Goal: Task Accomplishment & Management: Use online tool/utility

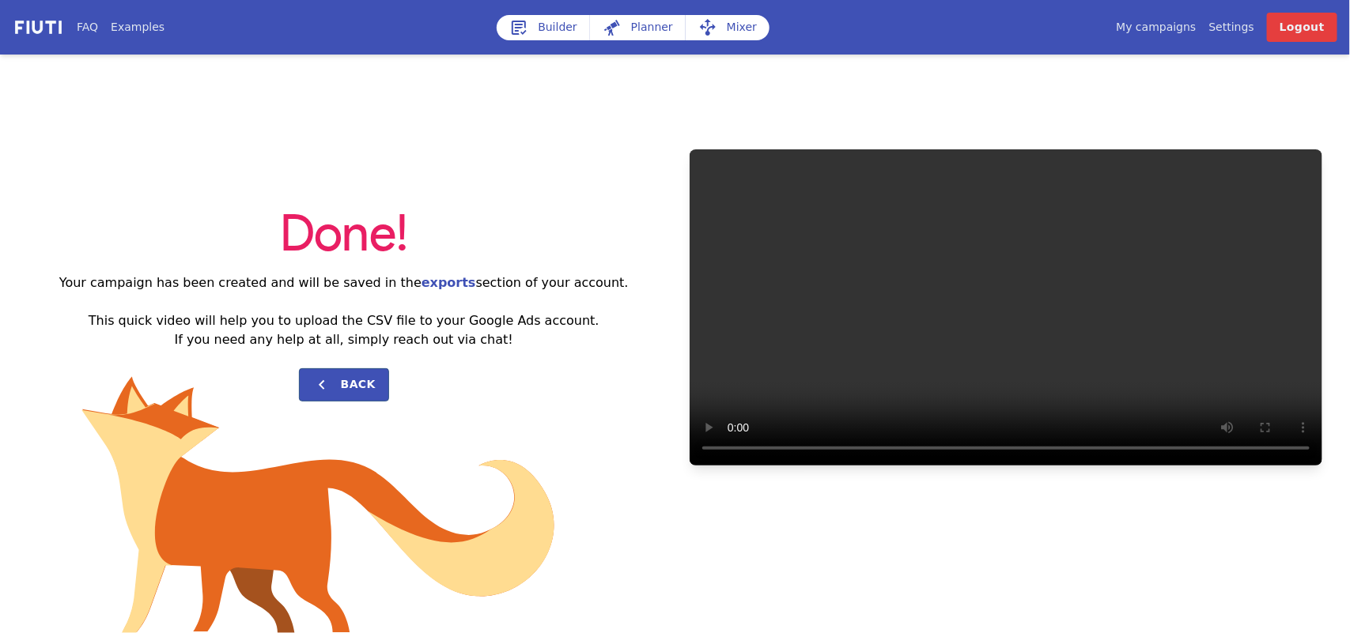
click at [1177, 29] on link "My campaigns" at bounding box center [1156, 27] width 80 height 17
click at [1172, 29] on link "My campaigns" at bounding box center [1156, 27] width 80 height 17
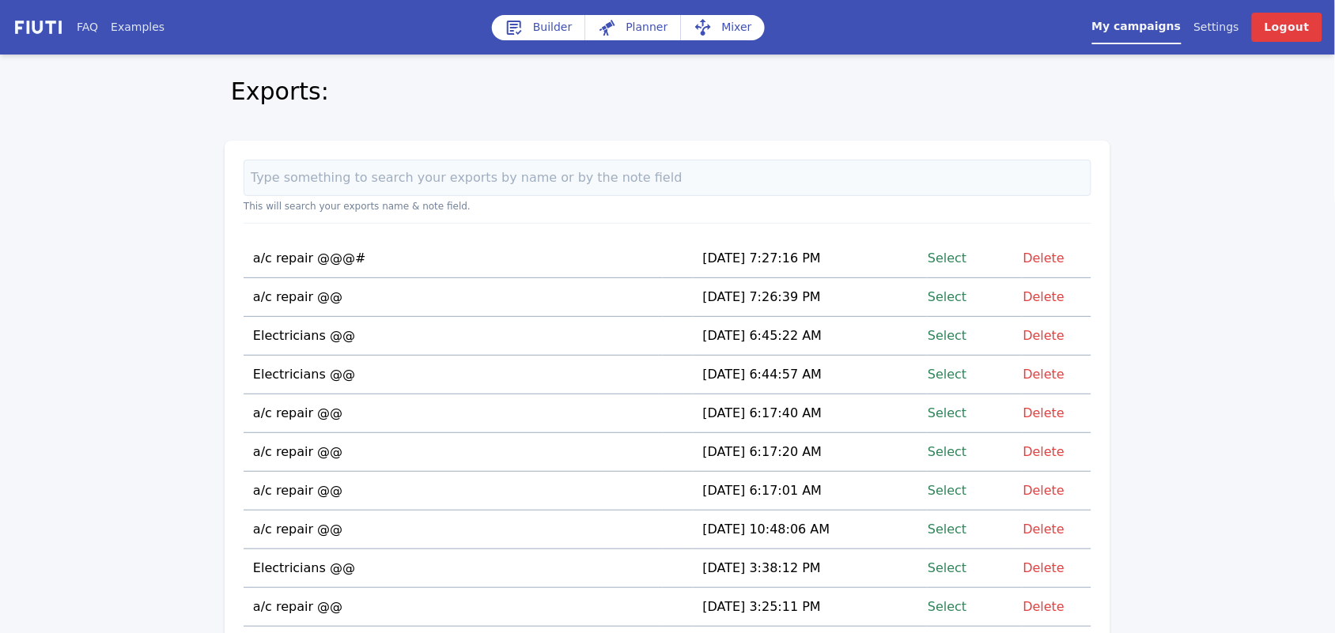
click at [959, 251] on link "Select" at bounding box center [947, 257] width 39 height 21
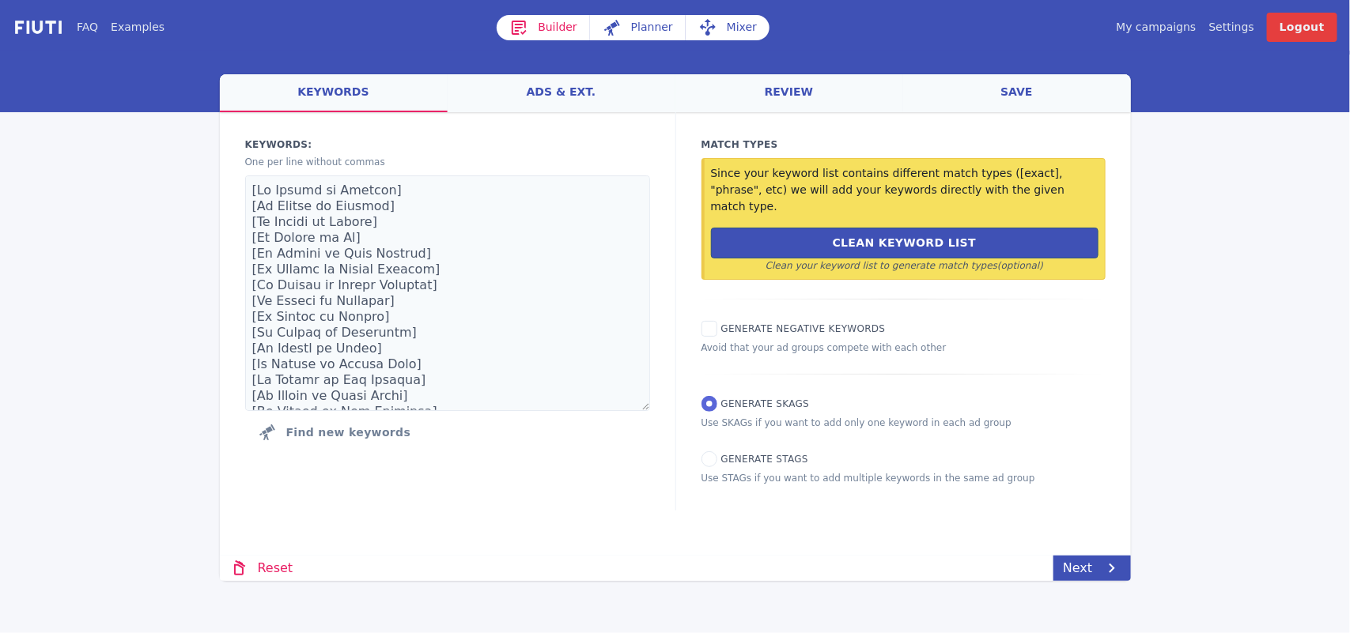
click at [724, 25] on link "Mixer" at bounding box center [728, 27] width 84 height 25
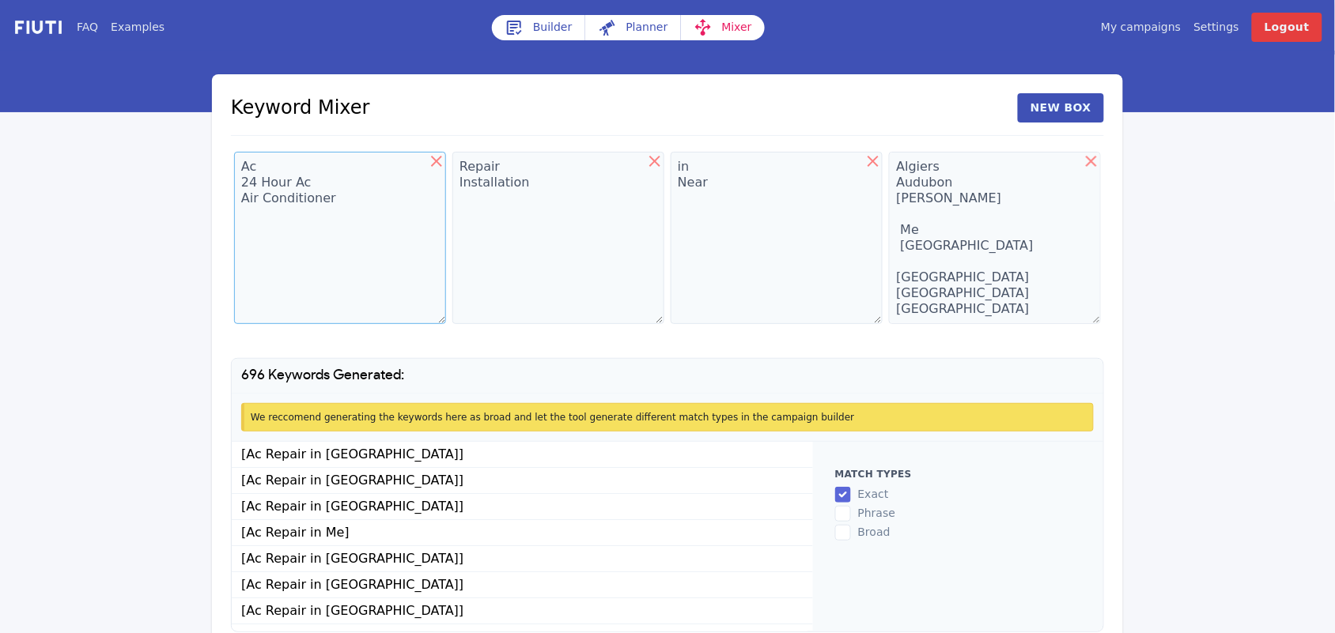
click at [346, 212] on textarea "Ac 24 Hour Ac Air Conditioner" at bounding box center [340, 238] width 212 height 172
click at [337, 215] on textarea "Ac 24 Hour Ac Air Conditioner Mini Split Ac Central Ac" at bounding box center [340, 238] width 212 height 172
click at [368, 213] on textarea "Ac 24 Hour Ac Air Conditioner Mini Split AcHeater Central Ac" at bounding box center [340, 238] width 212 height 172
click at [251, 250] on textarea "Ac 24 Hour Ac Air Conditioner Mini Split Ac Central Ac" at bounding box center [340, 238] width 212 height 172
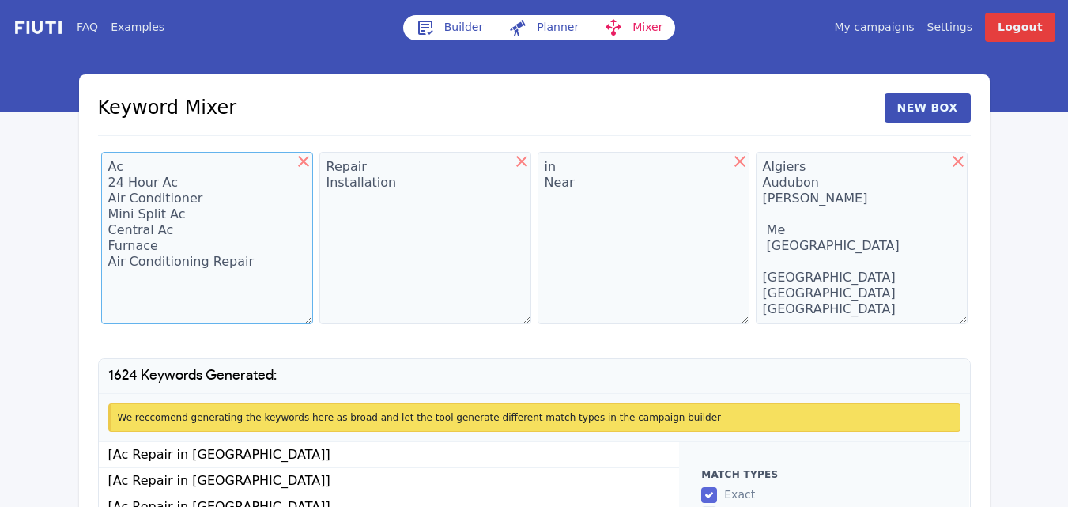
click at [132, 289] on textarea "Ac 24 Hour Ac Air Conditioner Mini Split Ac Central Ac Furnace Air Conditioning…" at bounding box center [207, 238] width 212 height 172
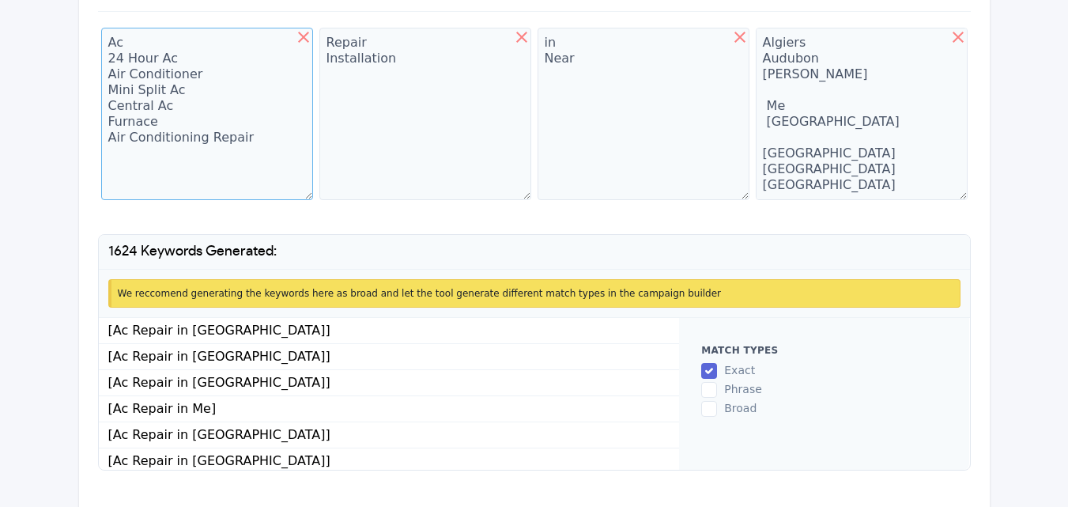
scroll to position [160, 0]
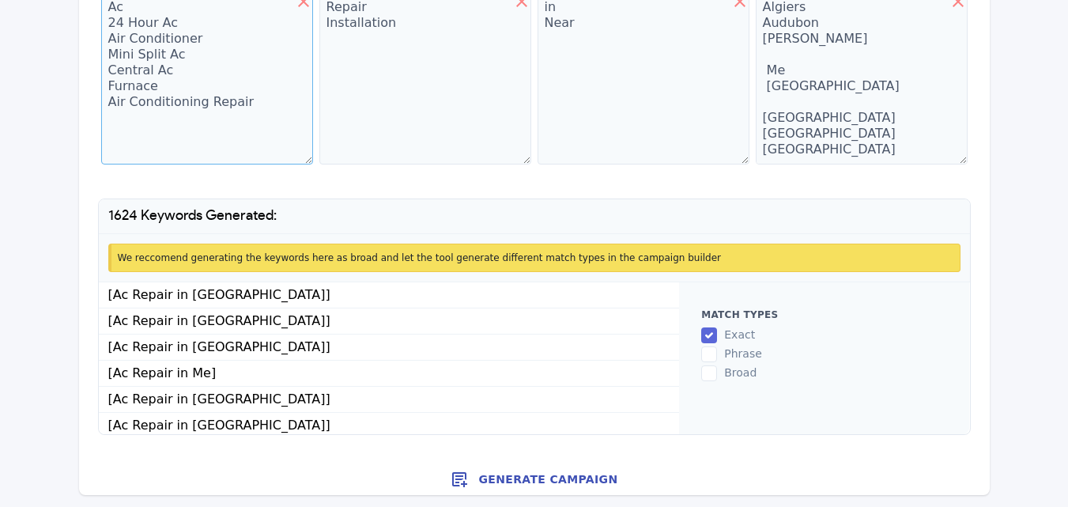
type textarea "Ac 24 Hour Ac Air Conditioner Mini Split Ac Central Ac Furnace Air Conditioning…"
click at [564, 479] on button "Generate Campaign" at bounding box center [534, 479] width 911 height 32
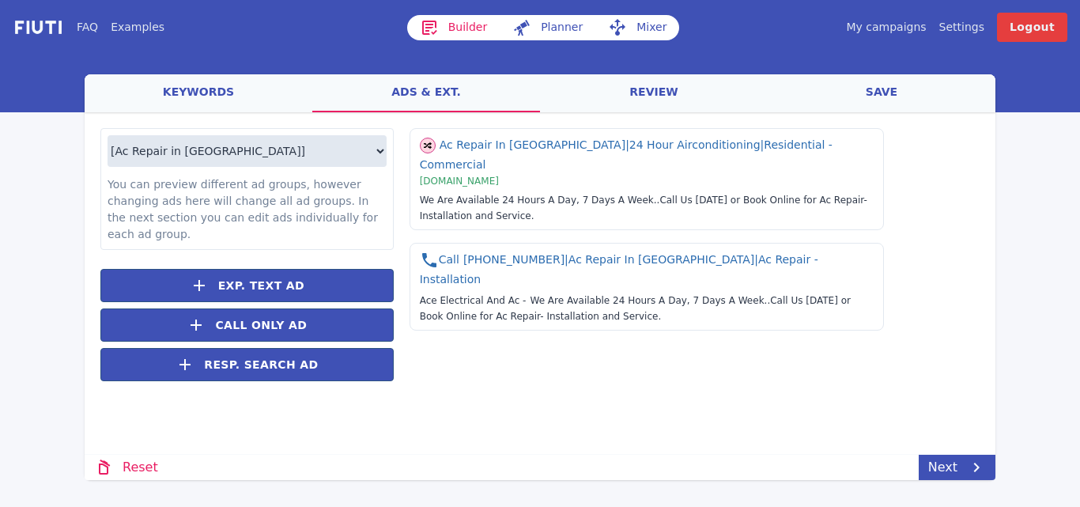
click at [880, 96] on link "save" at bounding box center [882, 93] width 228 height 38
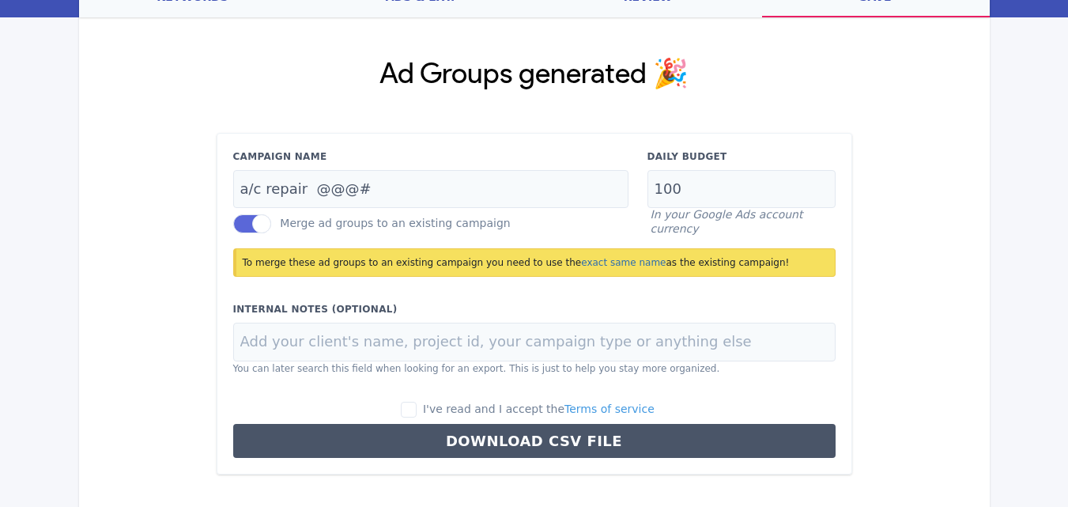
scroll to position [148, 0]
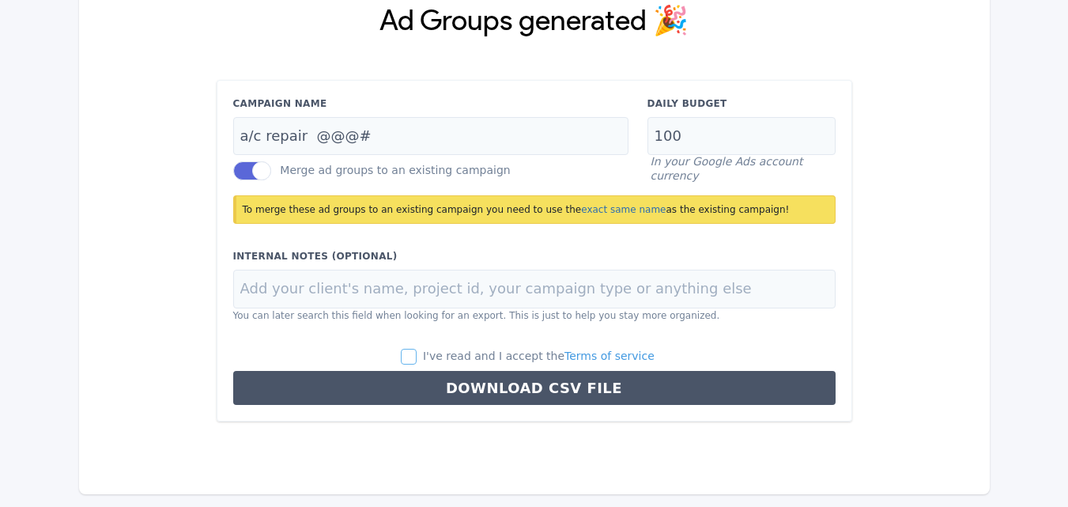
click at [417, 355] on input "I've read and I accept the Terms of service" at bounding box center [409, 357] width 16 height 16
checkbox input "true"
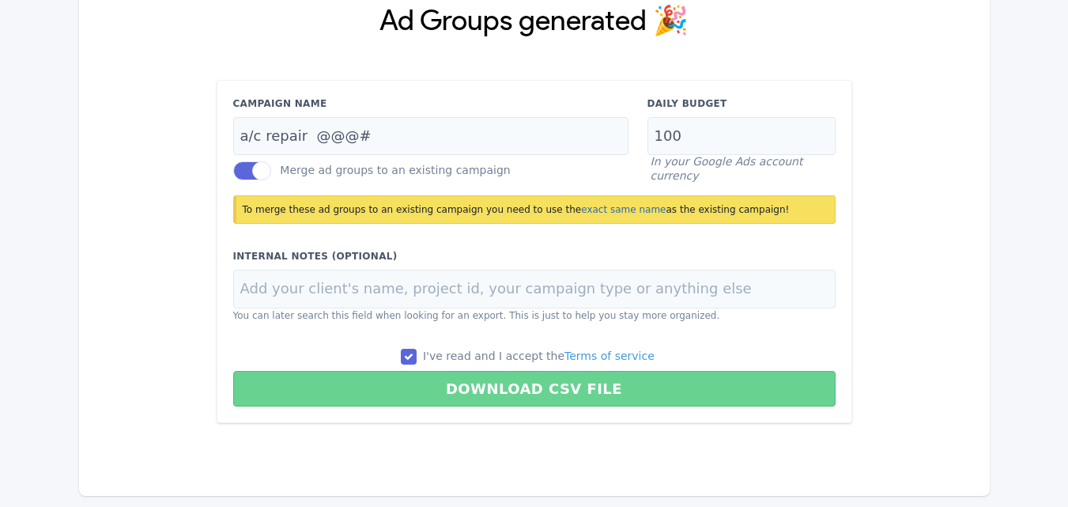
click at [489, 384] on button "Download CSV File" at bounding box center [534, 389] width 603 height 36
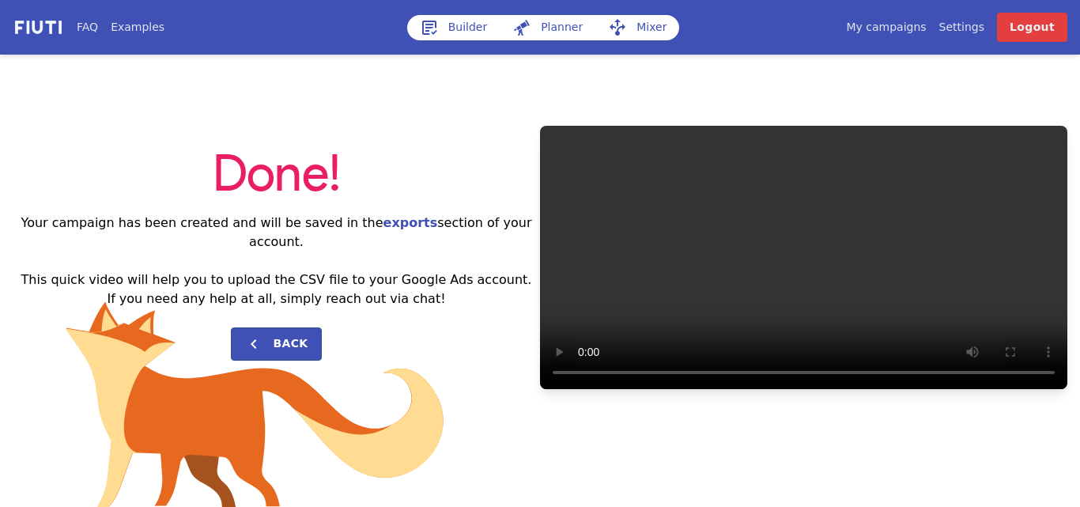
click at [897, 28] on link "My campaigns" at bounding box center [886, 27] width 80 height 17
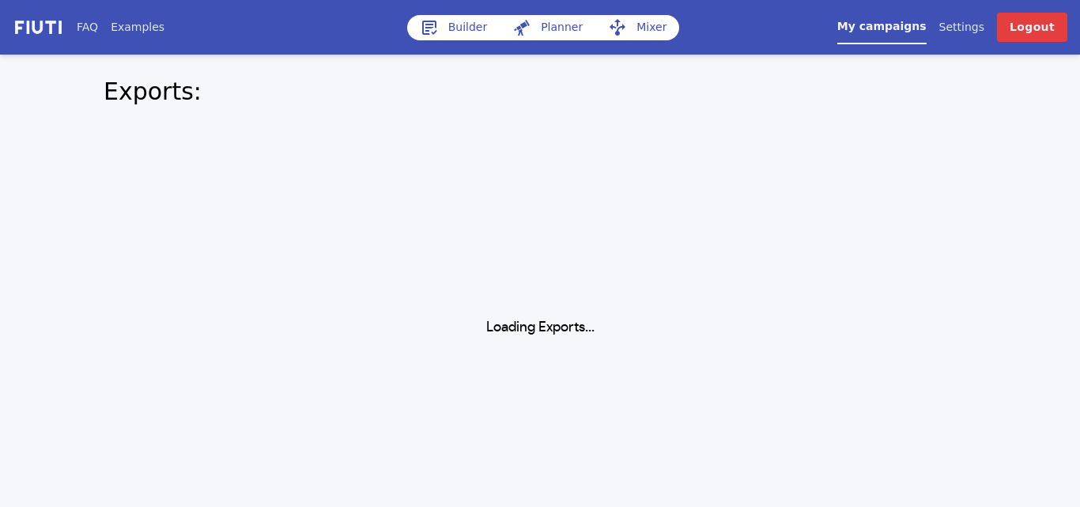
click at [432, 283] on div "Loading Exports..." at bounding box center [540, 272] width 911 height 130
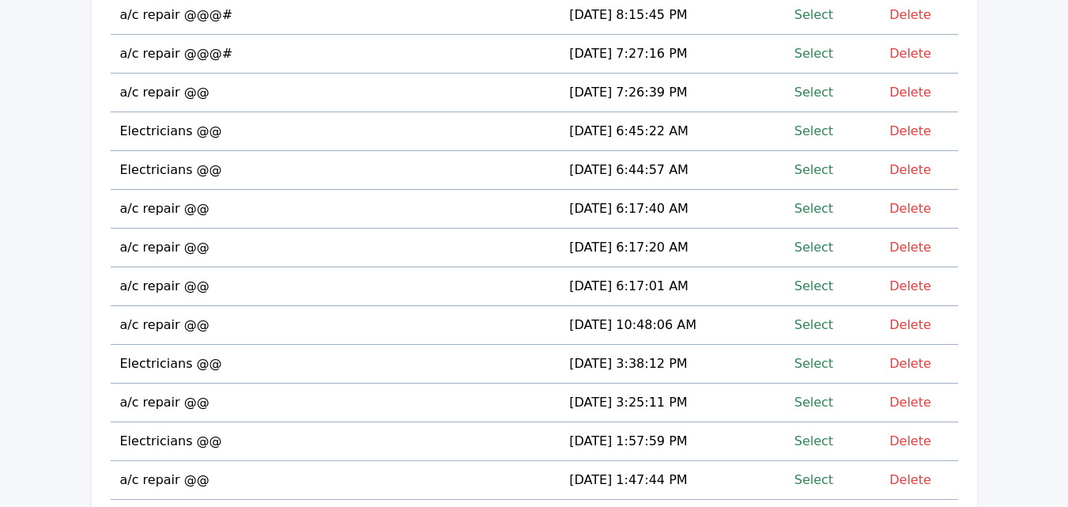
scroll to position [162, 0]
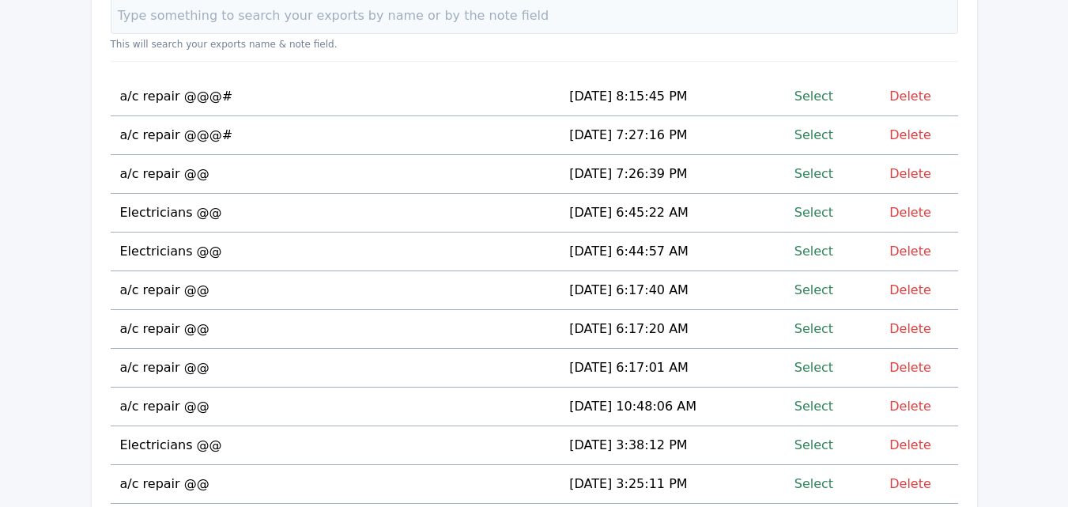
click at [820, 97] on link "Select" at bounding box center [814, 95] width 39 height 21
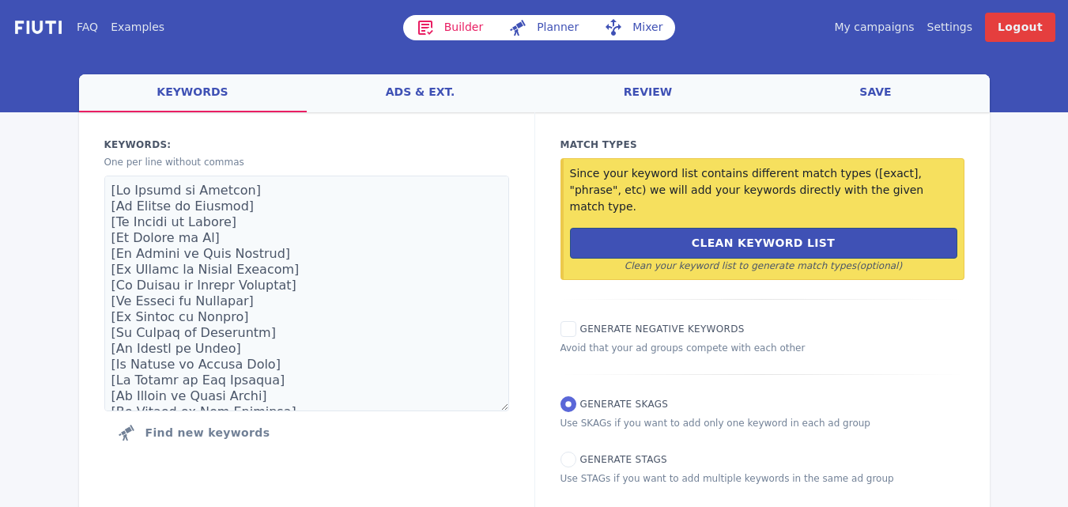
click at [638, 28] on link "Mixer" at bounding box center [633, 27] width 84 height 25
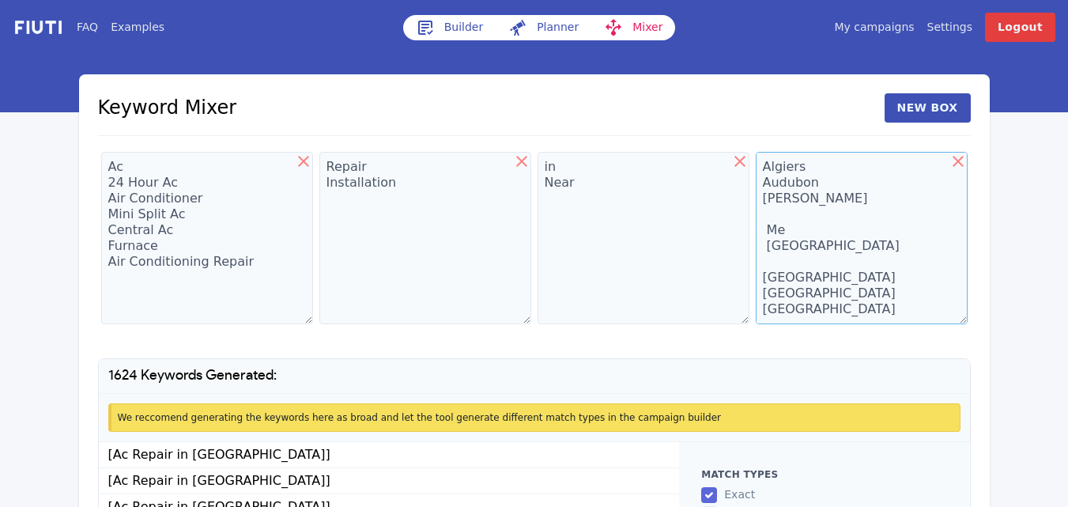
click at [799, 173] on textarea "Algiers Audubon [PERSON_NAME] Me [GEOGRAPHIC_DATA] [GEOGRAPHIC_DATA] [GEOGRAPHI…" at bounding box center [862, 238] width 212 height 172
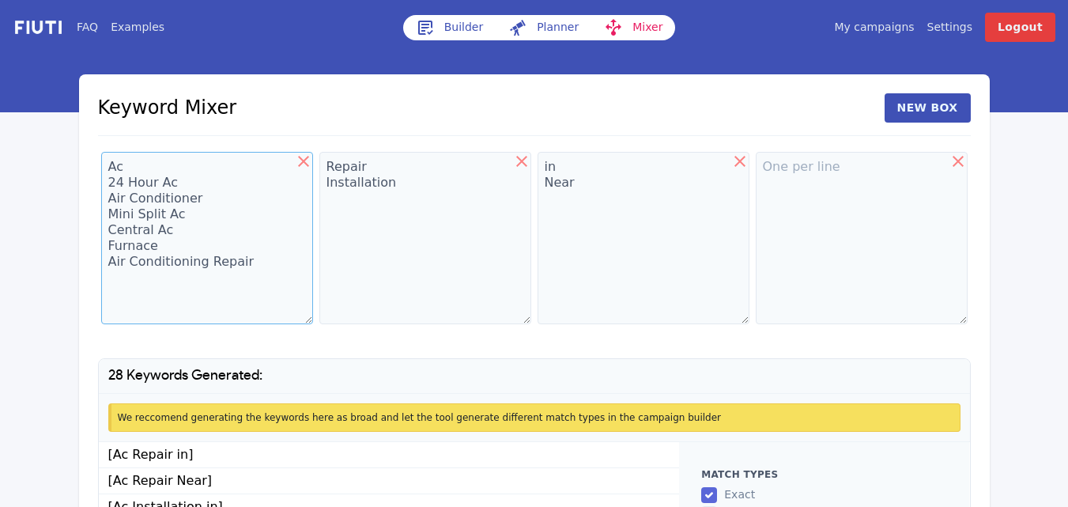
click at [192, 211] on textarea "Ac 24 Hour Ac Air Conditioner Mini Split Ac Central Ac Furnace Air Conditioning…" at bounding box center [207, 238] width 212 height 172
click at [736, 157] on icon at bounding box center [740, 161] width 11 height 11
type textarea "Repair Installation"
type textarea "in Near"
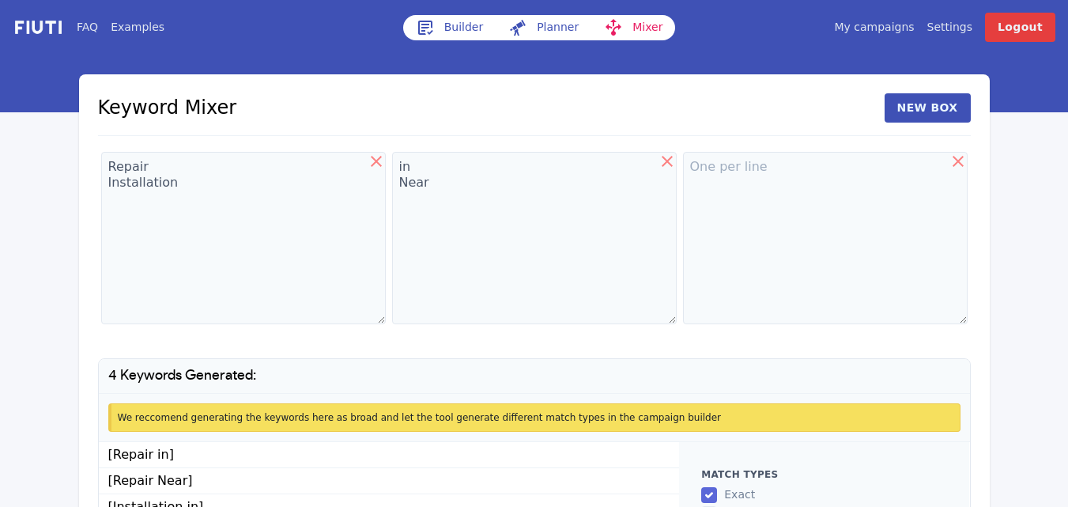
click at [376, 161] on icon at bounding box center [376, 161] width 11 height 11
type textarea "in Near"
click at [516, 155] on icon at bounding box center [521, 161] width 19 height 19
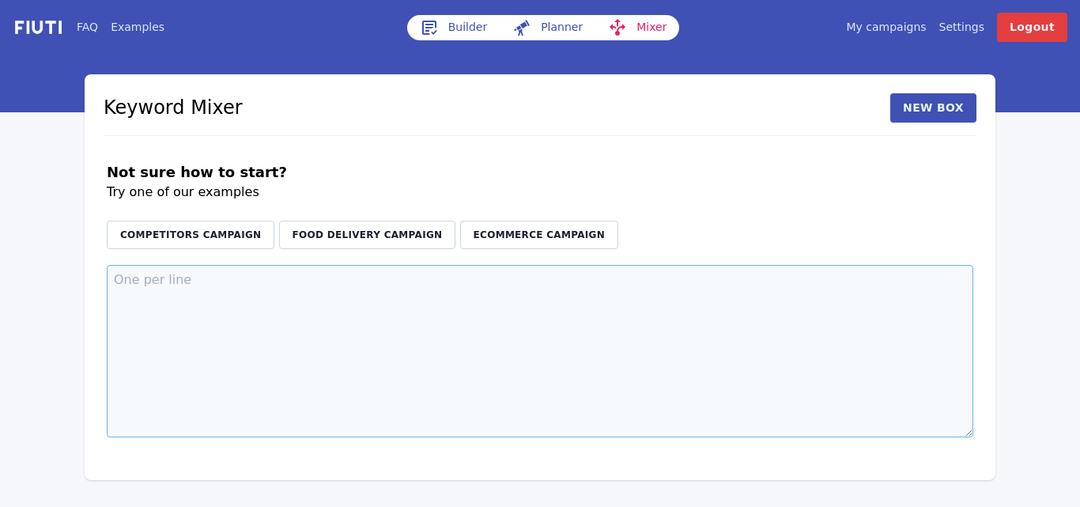
paste textarea "Algiers Audubon [PERSON_NAME] Me [GEOGRAPHIC_DATA] [GEOGRAPHIC_DATA] [GEOGRAPHI…"
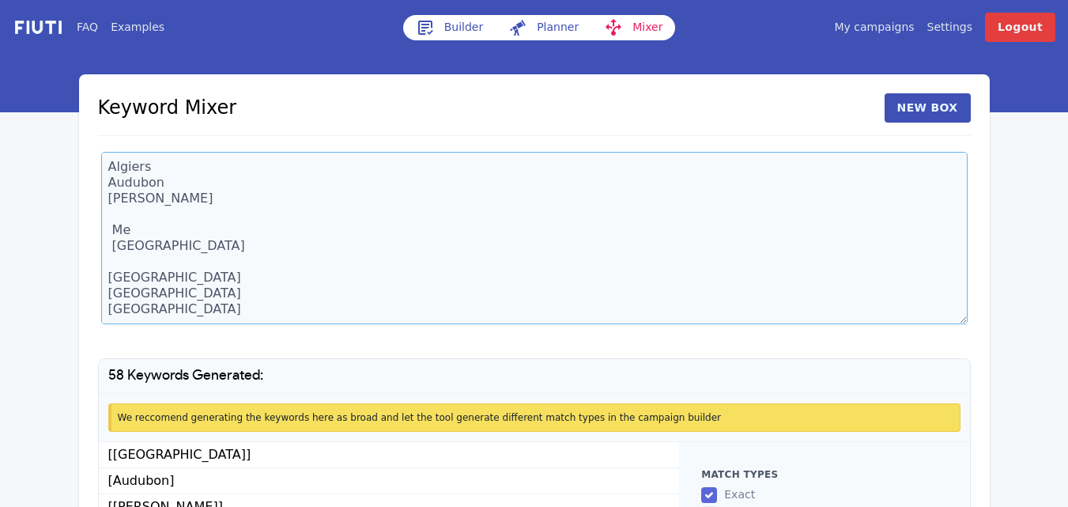
scroll to position [15555, 0]
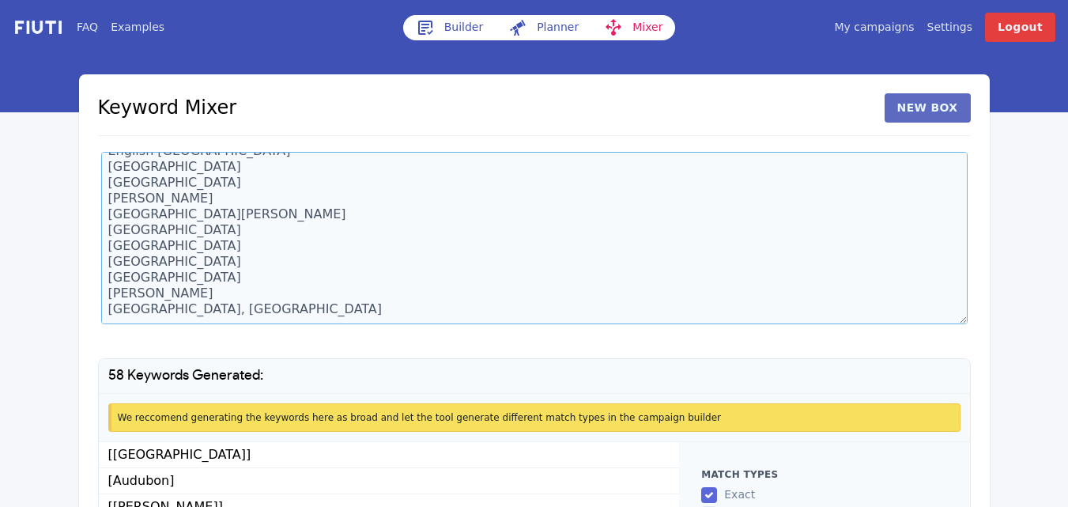
type textarea "Algiers Audubon [PERSON_NAME] Me [GEOGRAPHIC_DATA] [GEOGRAPHIC_DATA] [GEOGRAPHI…"
click at [933, 105] on button "New Box" at bounding box center [928, 107] width 86 height 29
click at [575, 179] on textarea at bounding box center [753, 238] width 430 height 172
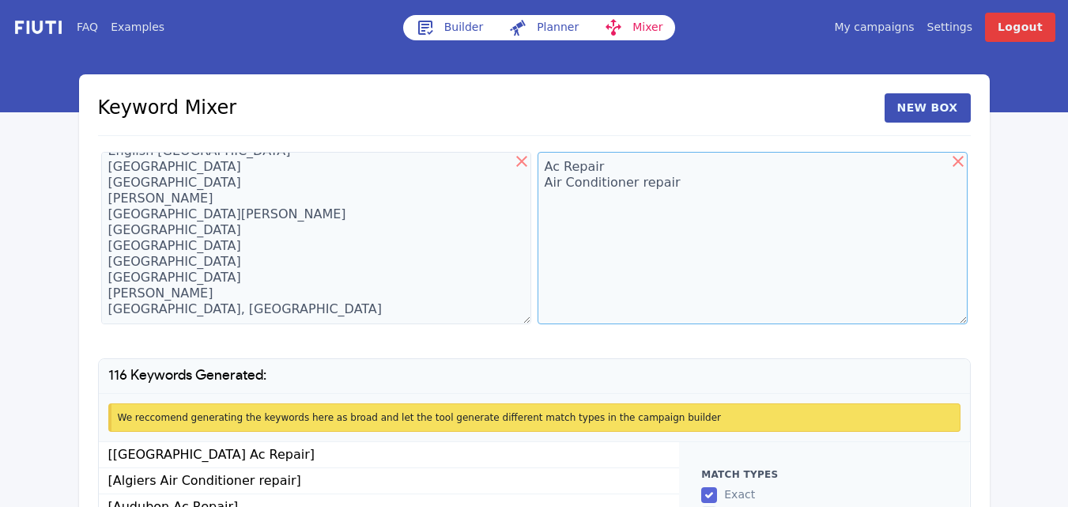
click at [690, 175] on textarea "Ac Repair Air Conditioner repair" at bounding box center [753, 238] width 430 height 172
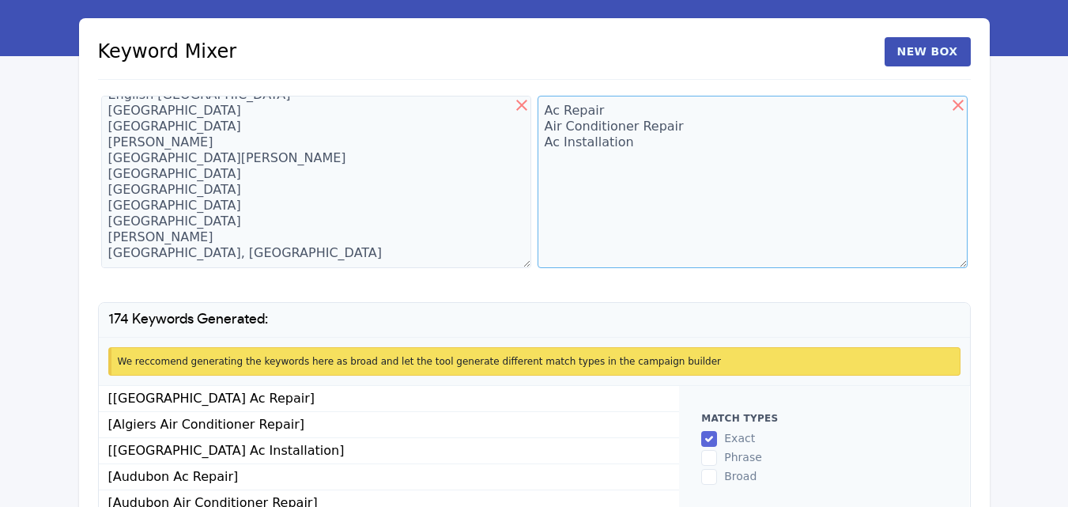
scroll to position [160, 0]
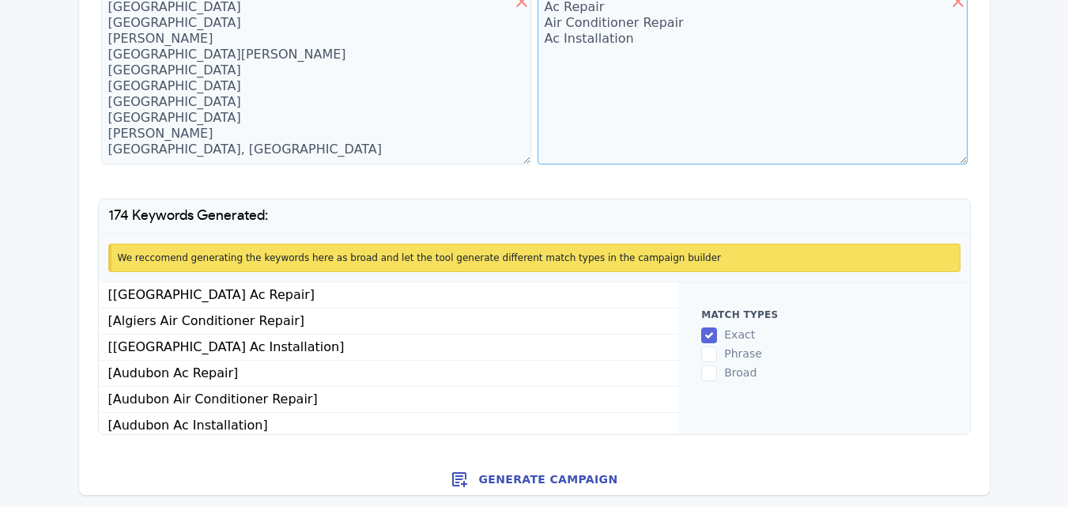
type textarea "Ac Repair Air Conditioner Repair Ac Installation"
click at [526, 475] on button "Generate Campaign" at bounding box center [534, 479] width 911 height 32
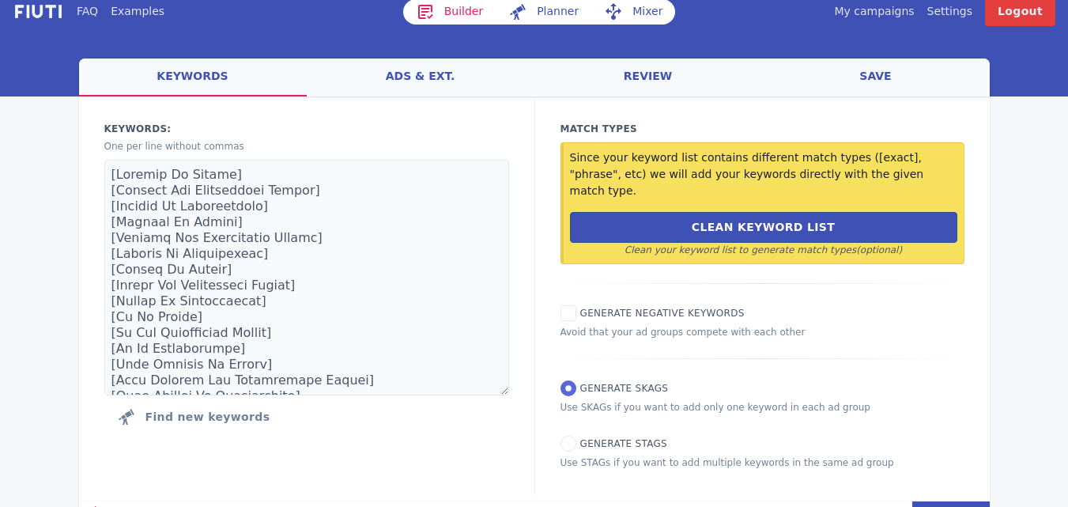
scroll to position [32, 0]
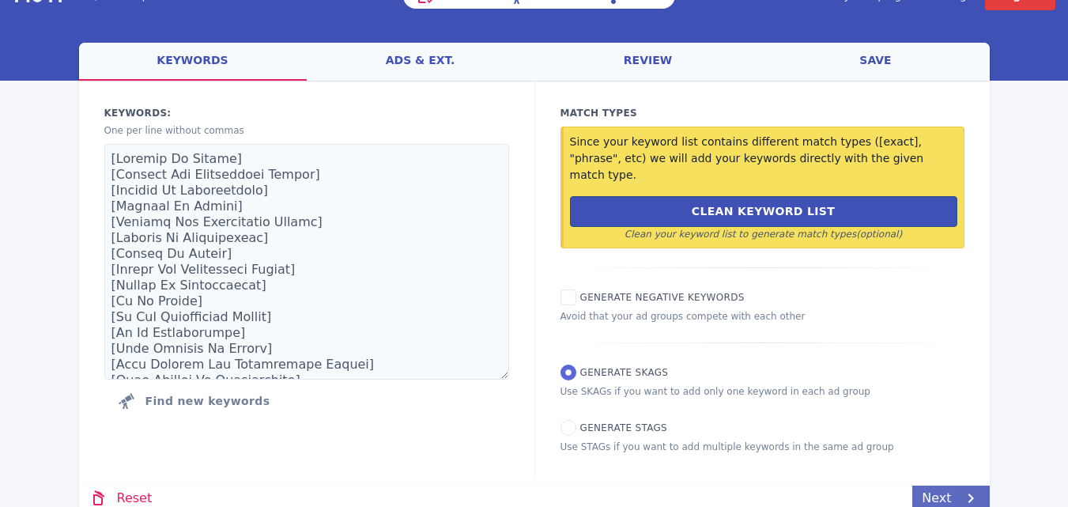
click at [937, 486] on link "Next" at bounding box center [950, 498] width 77 height 25
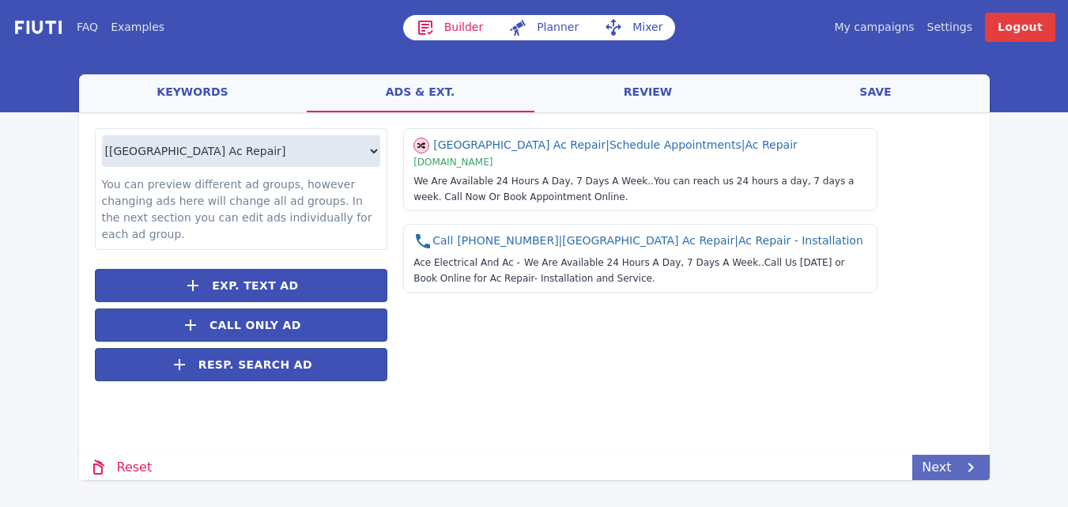
scroll to position [0, 0]
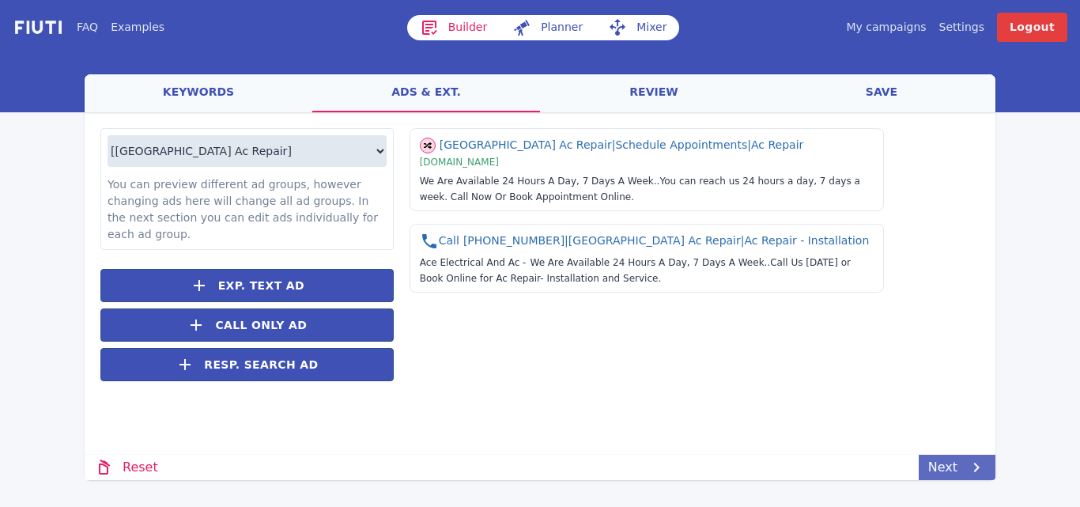
click at [965, 467] on link "Next" at bounding box center [957, 467] width 77 height 25
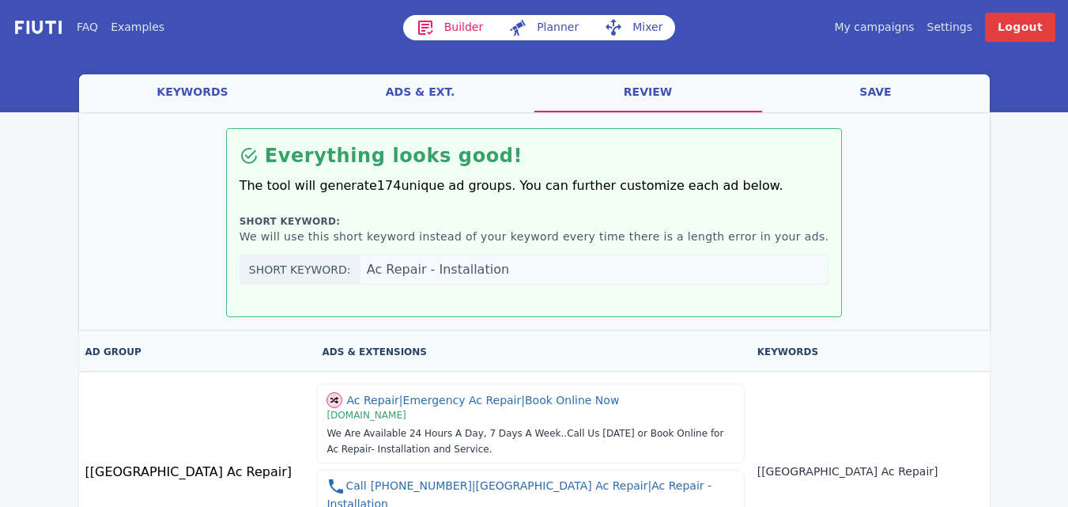
click at [876, 89] on link "save" at bounding box center [876, 93] width 228 height 38
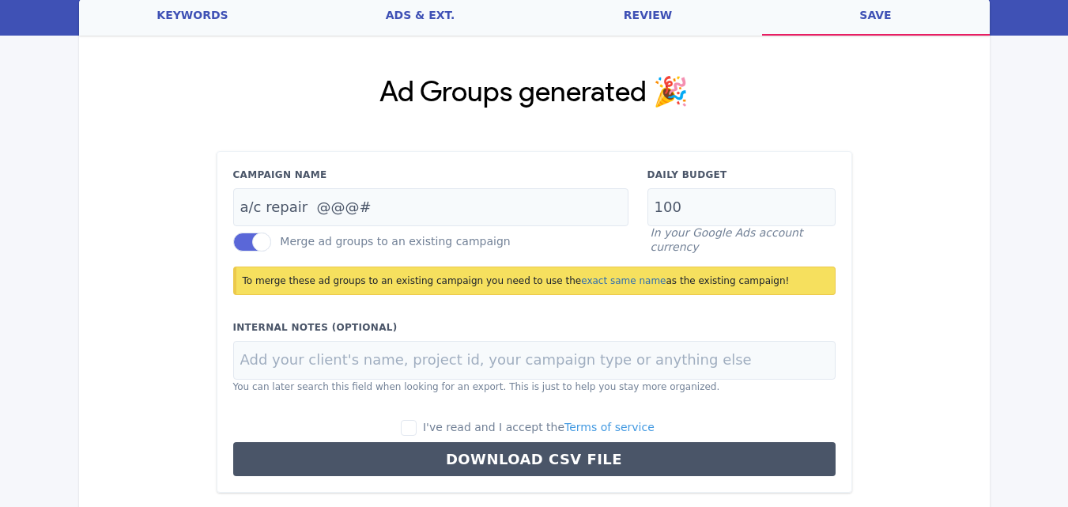
scroll to position [91, 0]
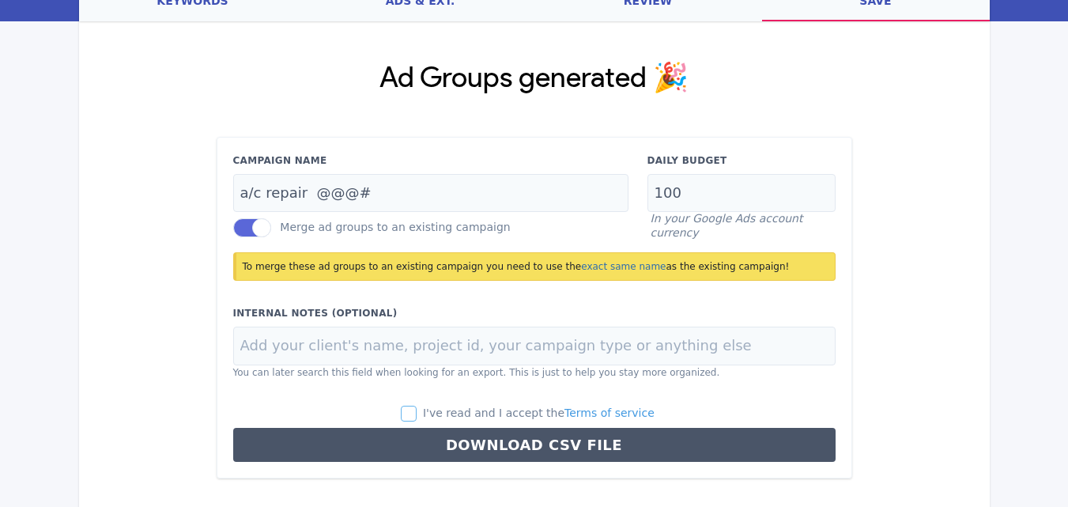
click at [417, 415] on input "I've read and I accept the Terms of service" at bounding box center [409, 414] width 16 height 16
checkbox input "true"
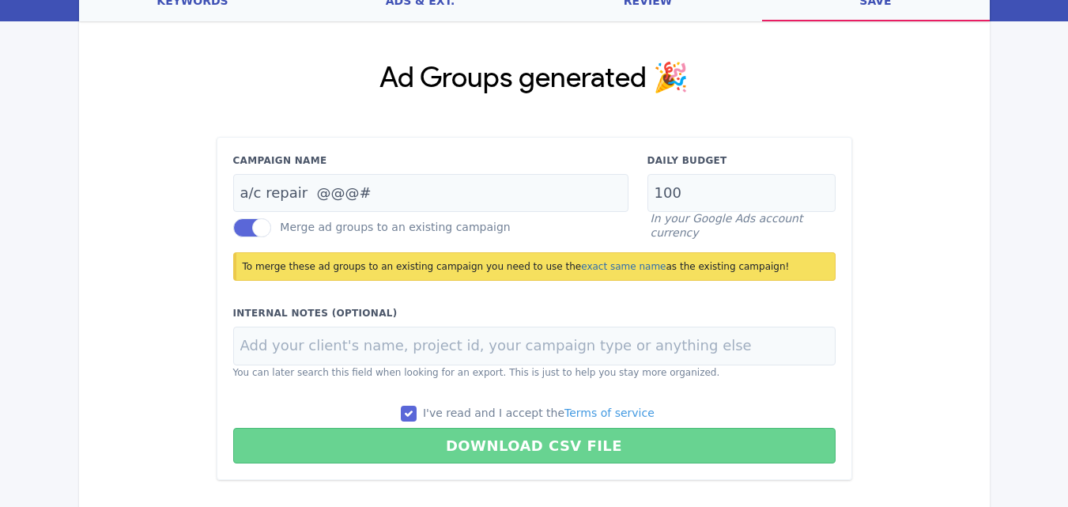
click at [506, 434] on button "Download CSV File" at bounding box center [534, 446] width 603 height 36
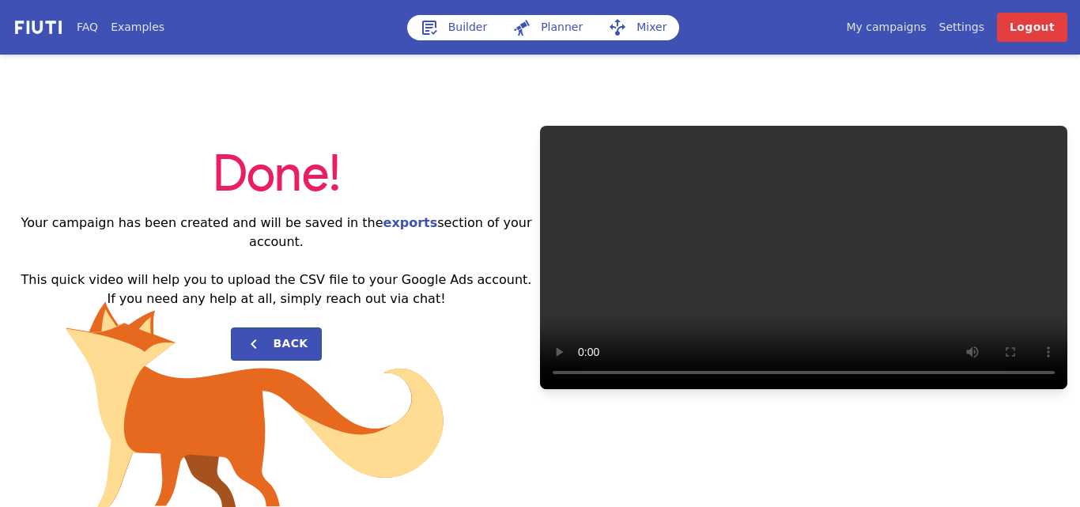
click at [895, 27] on link "My campaigns" at bounding box center [886, 27] width 80 height 17
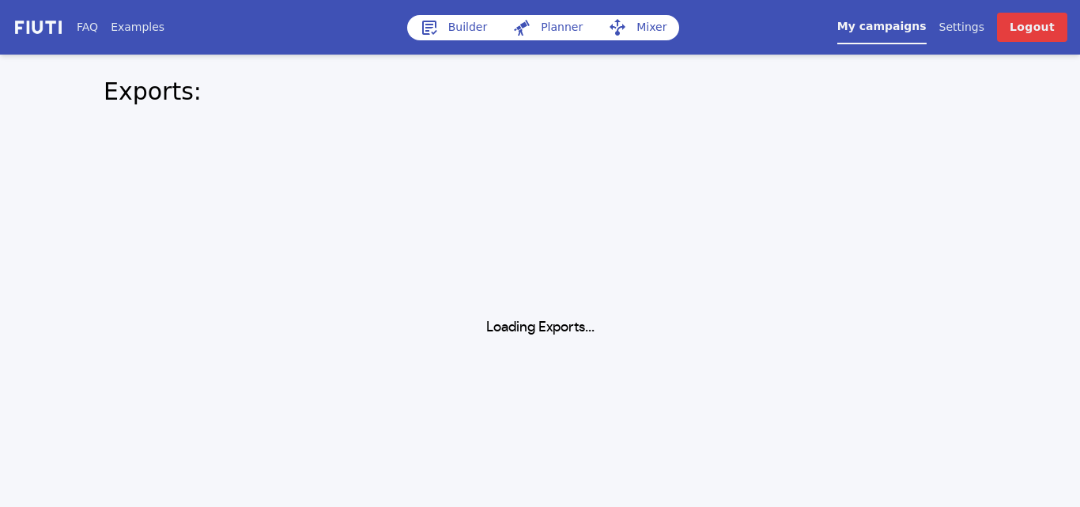
click at [236, 171] on div "Exports: Loading Exports... This will search your exports name & note field. Yo…" at bounding box center [540, 196] width 911 height 283
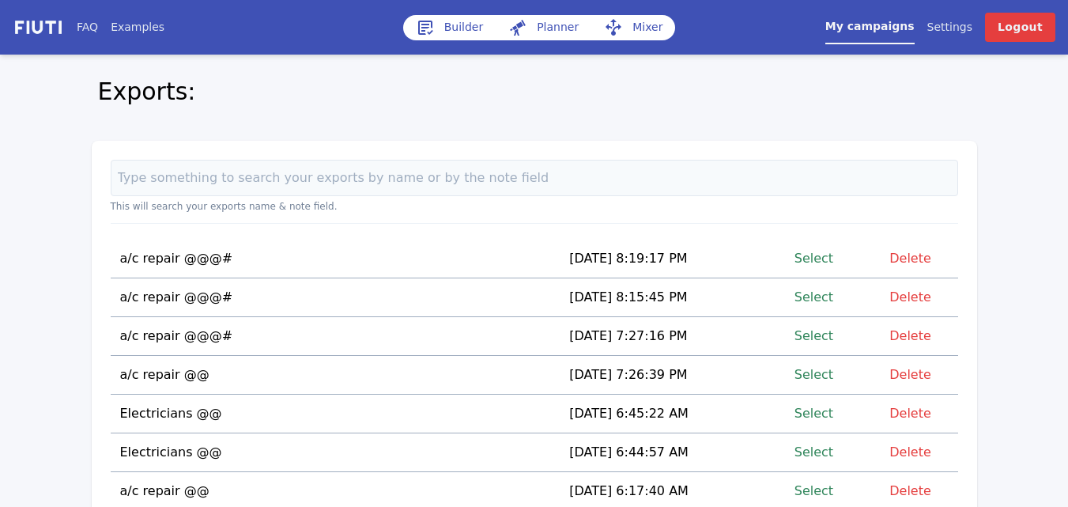
click at [823, 259] on link "Select" at bounding box center [814, 257] width 39 height 21
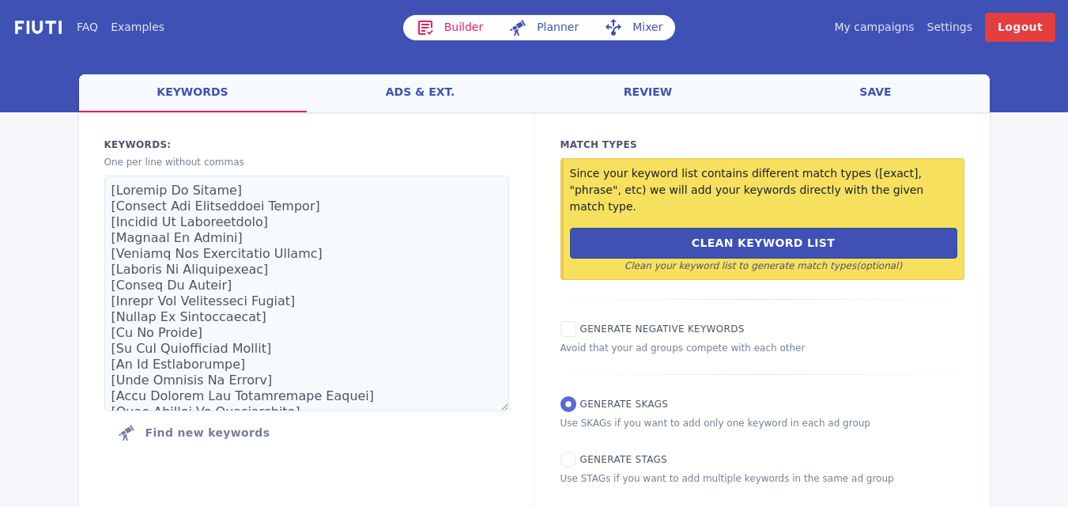
click at [643, 28] on link "Mixer" at bounding box center [633, 27] width 84 height 25
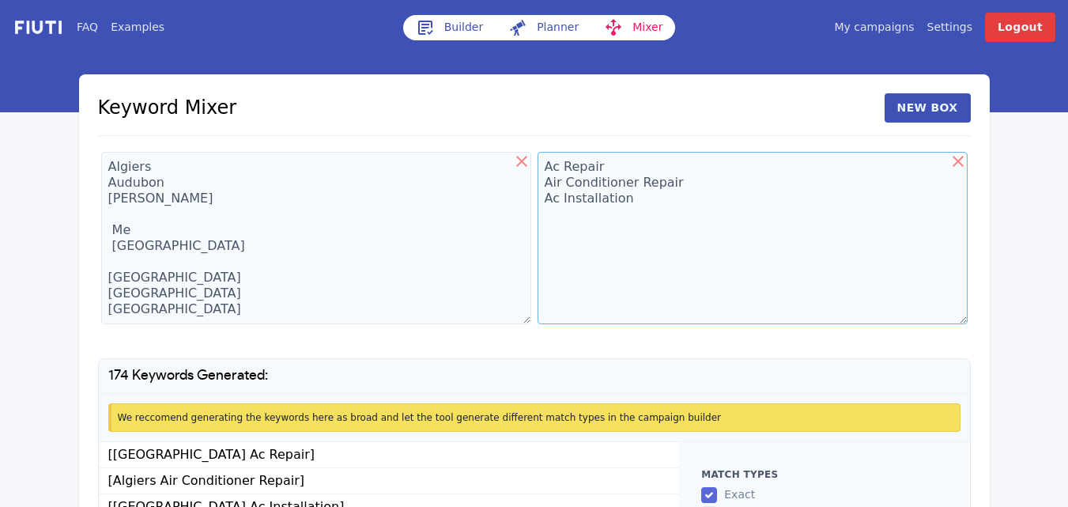
click at [646, 210] on textarea "Ac Repair Air Conditioner Repair Ac Installation" at bounding box center [753, 238] width 430 height 172
click at [598, 225] on textarea "Ac Repair Air Conditioner Repair Ac Installation Hvac" at bounding box center [753, 238] width 430 height 172
click at [586, 216] on textarea "Ac Repair Air Conditioner Repair Ac Installation Hvac" at bounding box center [753, 238] width 430 height 172
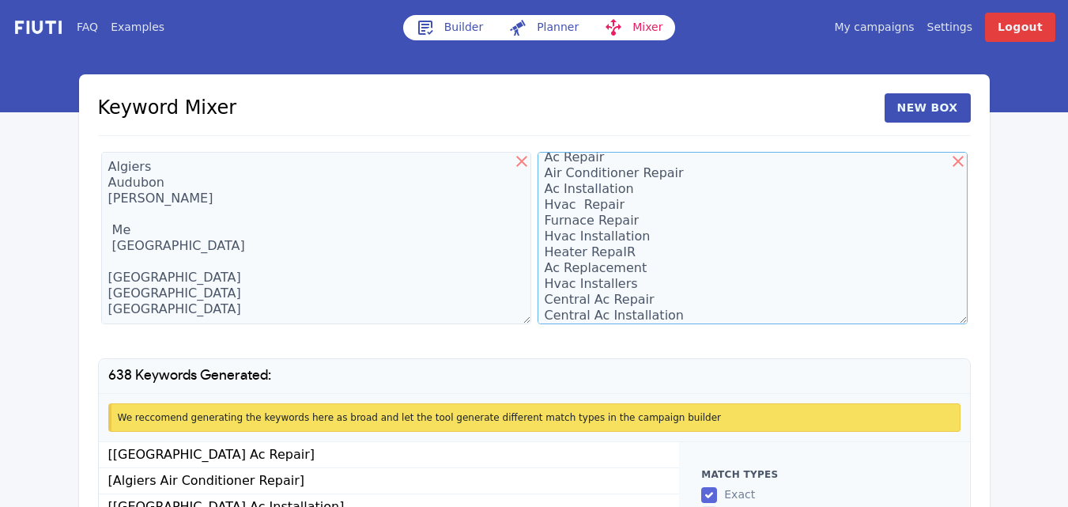
scroll to position [25, 0]
type textarea "Ac Repair Air Conditioner Repair Ac Installation Hvac Repair Furnace Repair Hva…"
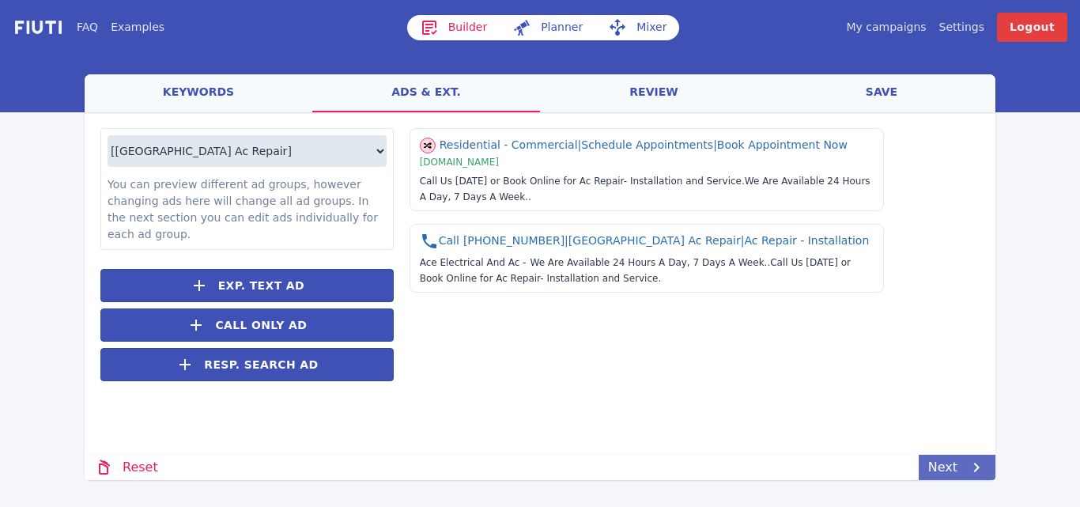
click at [949, 468] on link "Next" at bounding box center [957, 467] width 77 height 25
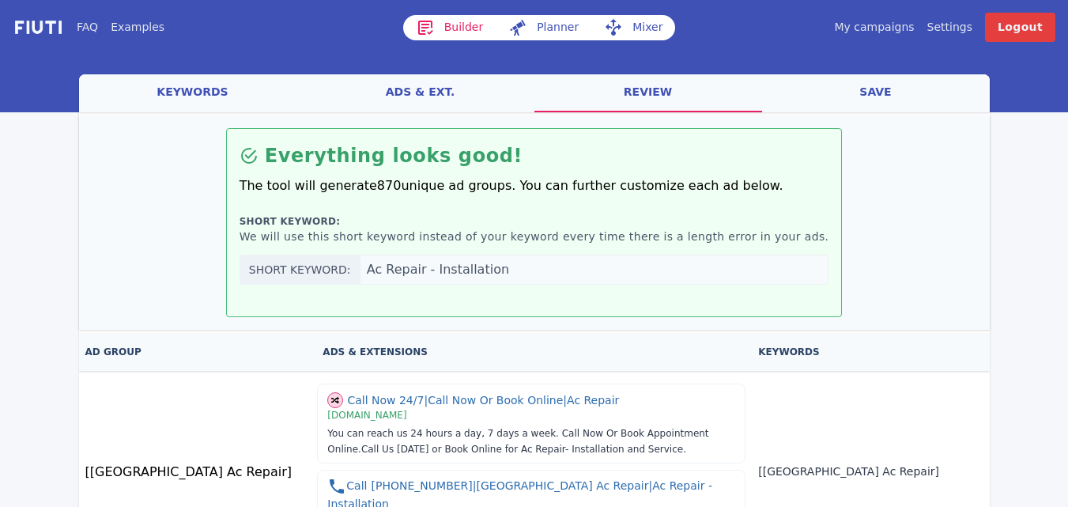
click at [872, 89] on link "save" at bounding box center [876, 93] width 228 height 38
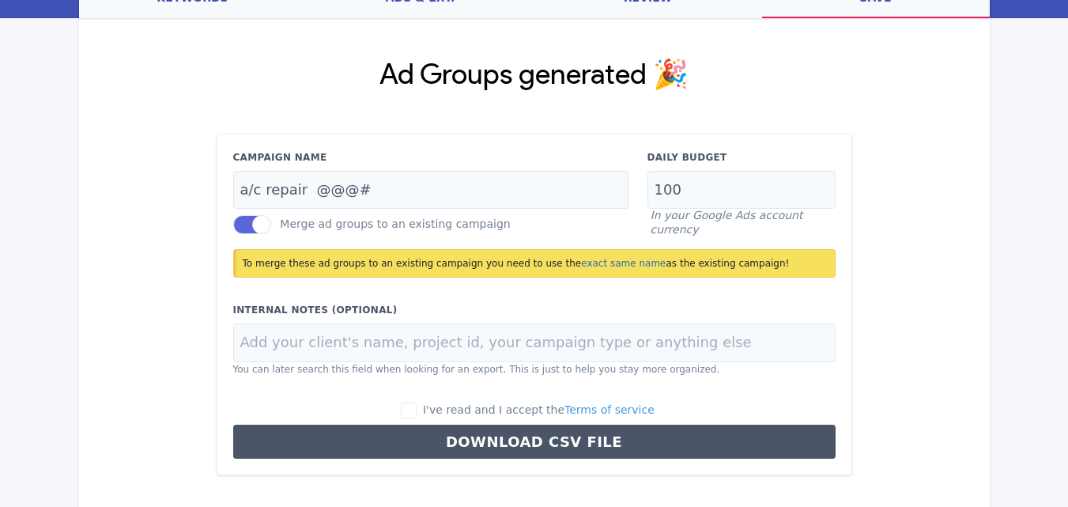
scroll to position [98, 0]
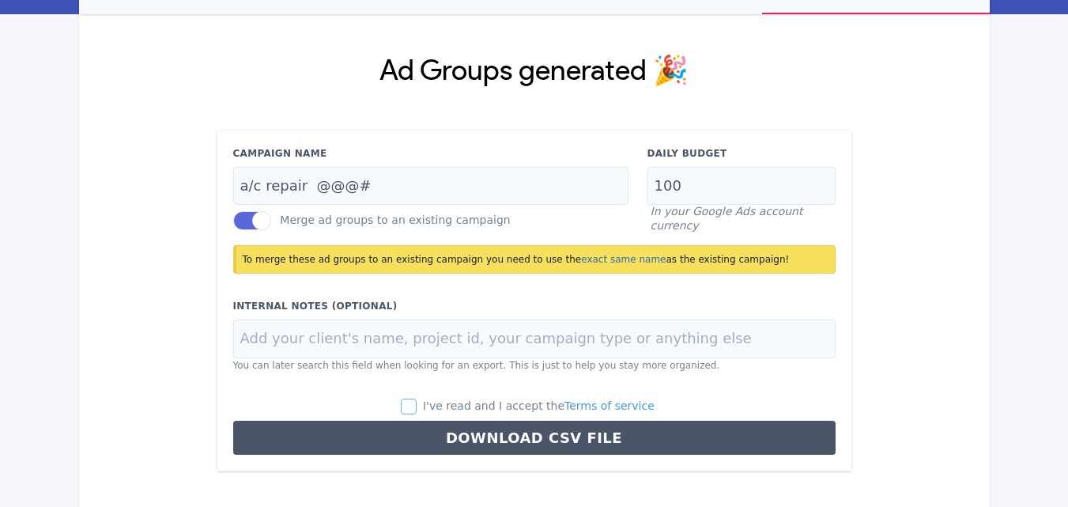
click at [417, 410] on input "I've read and I accept the Terms of service" at bounding box center [409, 407] width 16 height 16
checkbox input "true"
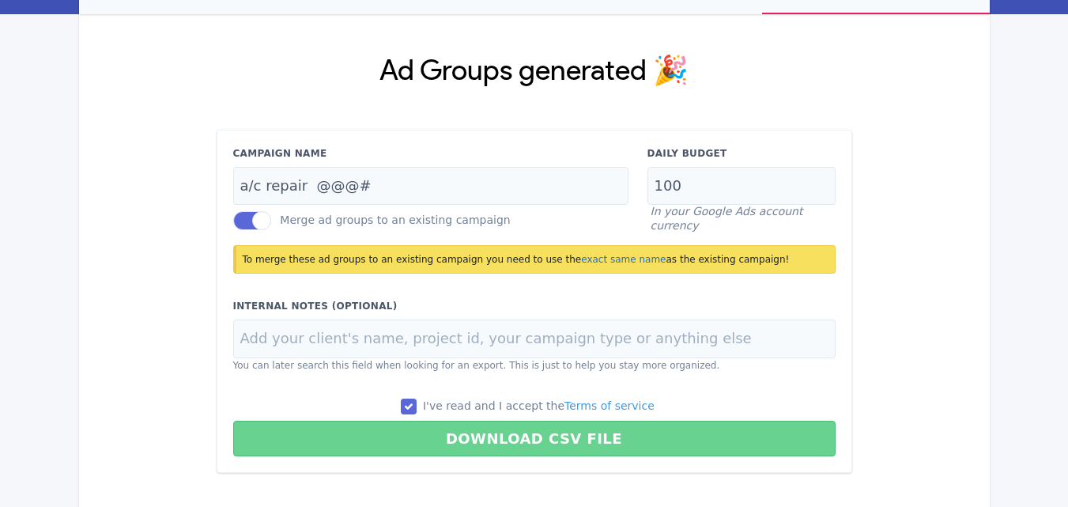
click at [523, 444] on button "Download CSV File" at bounding box center [534, 439] width 603 height 36
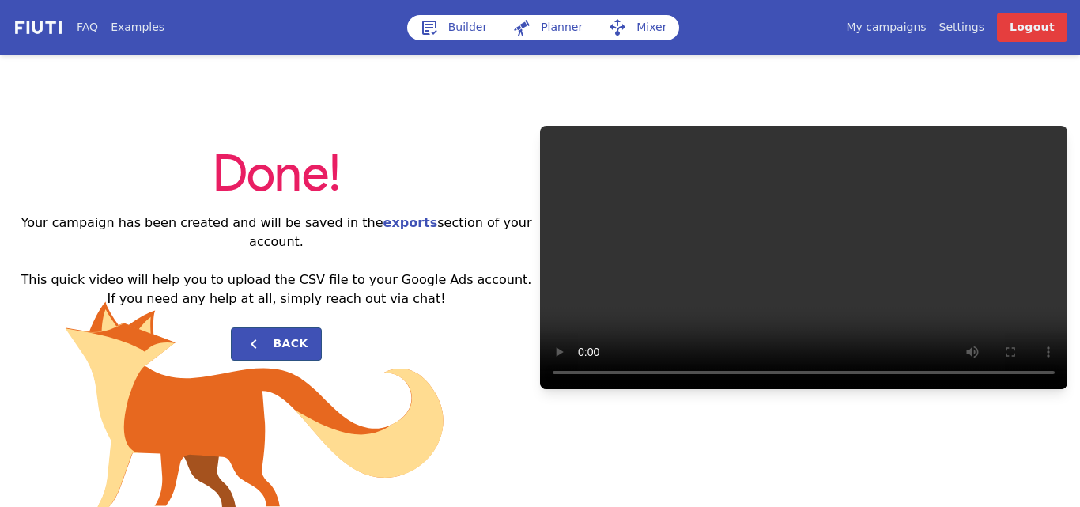
click at [891, 24] on link "My campaigns" at bounding box center [886, 27] width 80 height 17
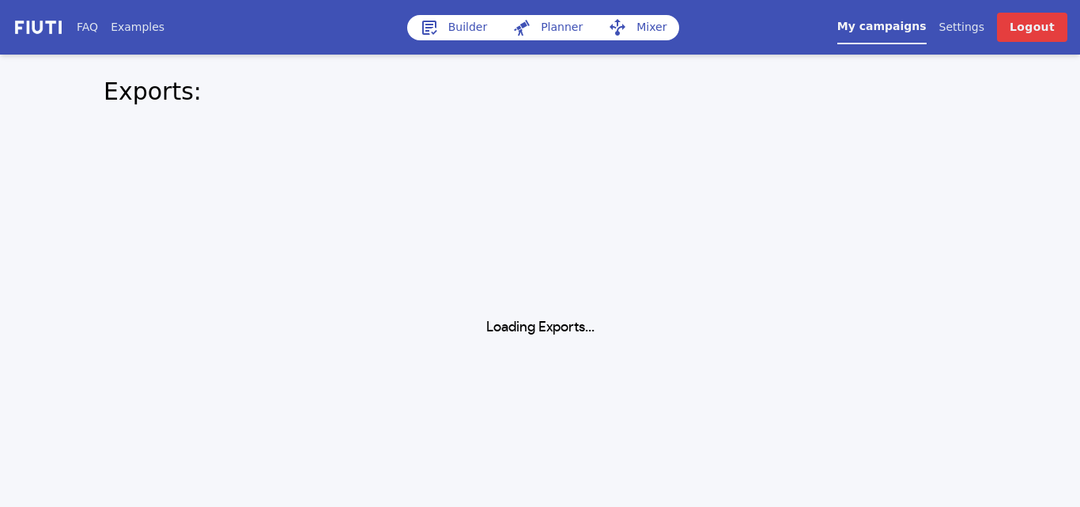
click at [499, 209] on div "Loading Exports..." at bounding box center [540, 272] width 911 height 130
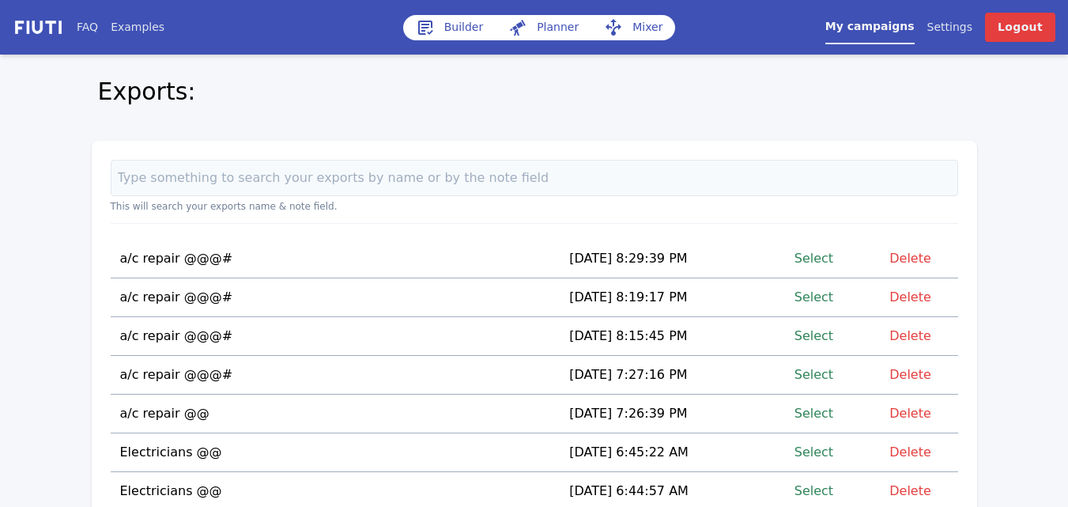
click at [824, 254] on link "Select" at bounding box center [814, 257] width 39 height 21
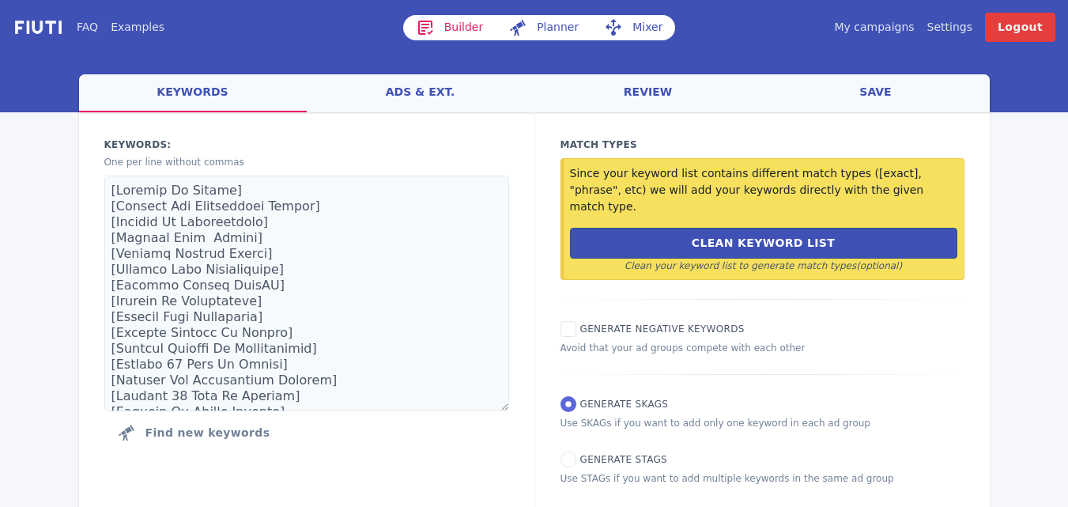
click at [638, 23] on link "Mixer" at bounding box center [633, 27] width 84 height 25
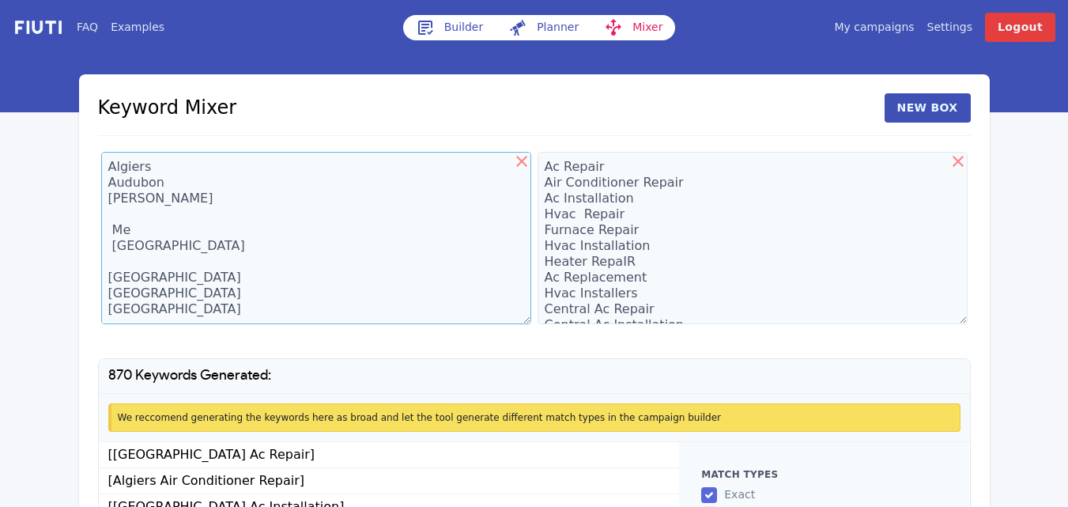
click at [127, 172] on textarea "Algiers Audubon [PERSON_NAME] Me [GEOGRAPHIC_DATA] [GEOGRAPHIC_DATA] [GEOGRAPHI…" at bounding box center [316, 238] width 430 height 172
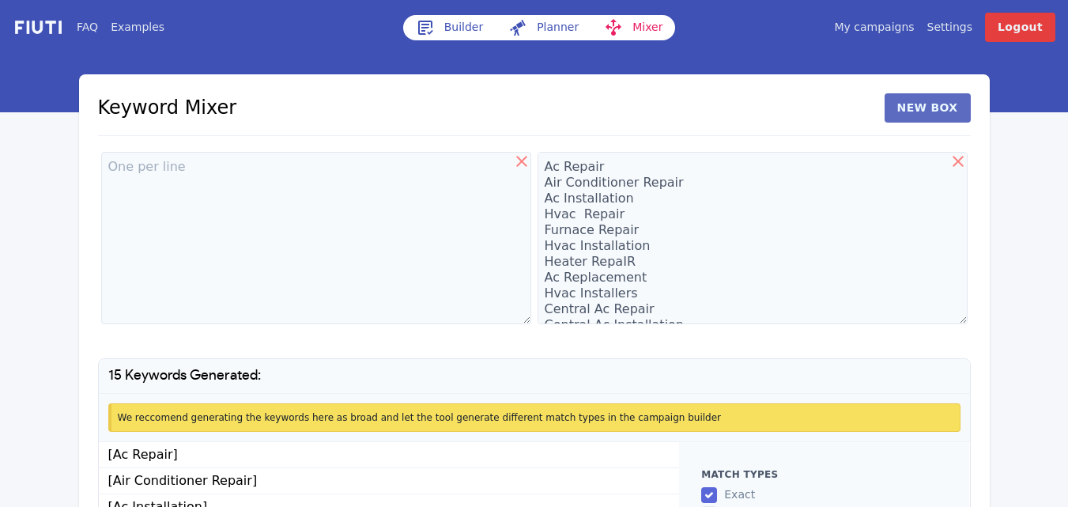
click at [923, 111] on button "New Box" at bounding box center [928, 107] width 86 height 29
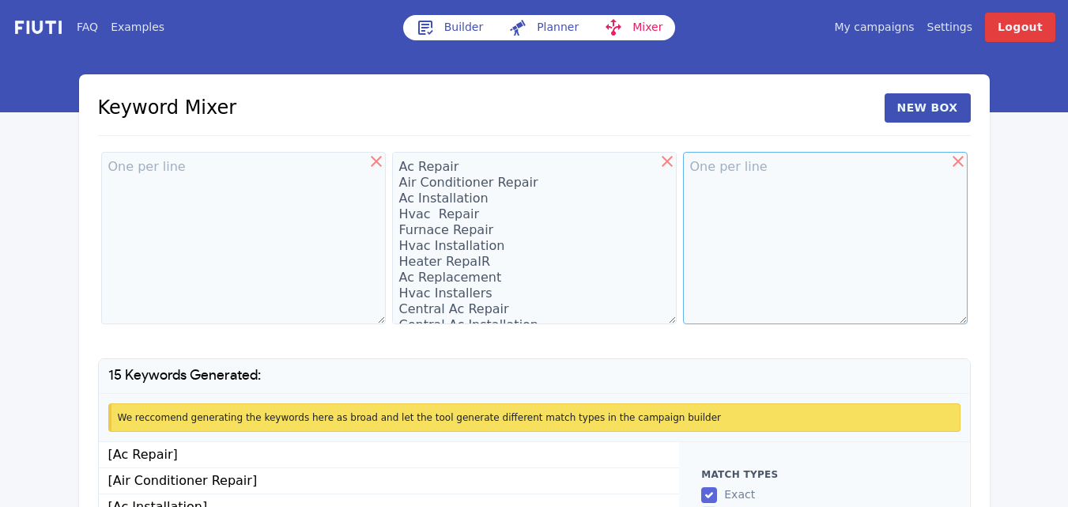
click at [743, 181] on textarea at bounding box center [825, 238] width 285 height 172
paste textarea "Algiers Audubon [PERSON_NAME] Me [GEOGRAPHIC_DATA] [GEOGRAPHIC_DATA] [GEOGRAPHI…"
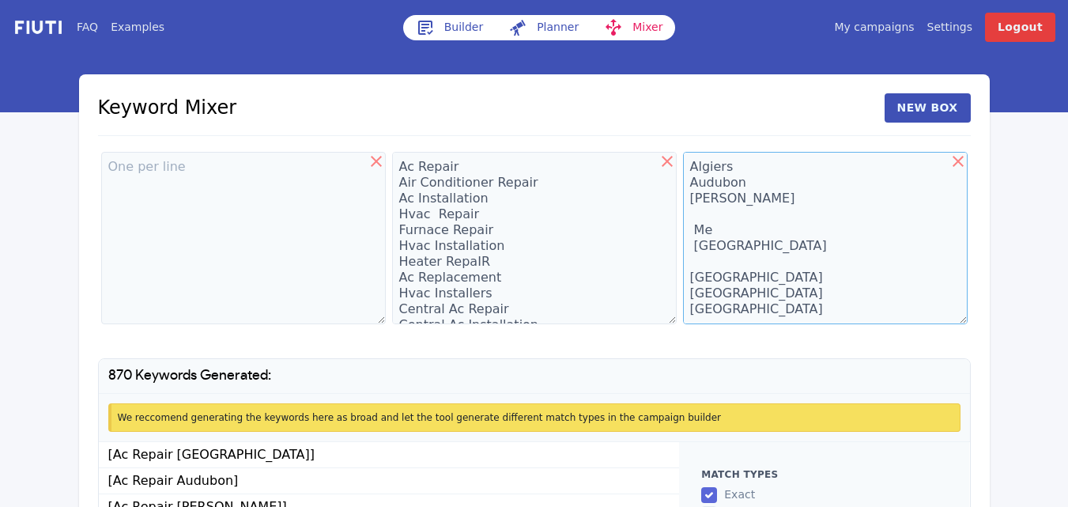
scroll to position [15555, 0]
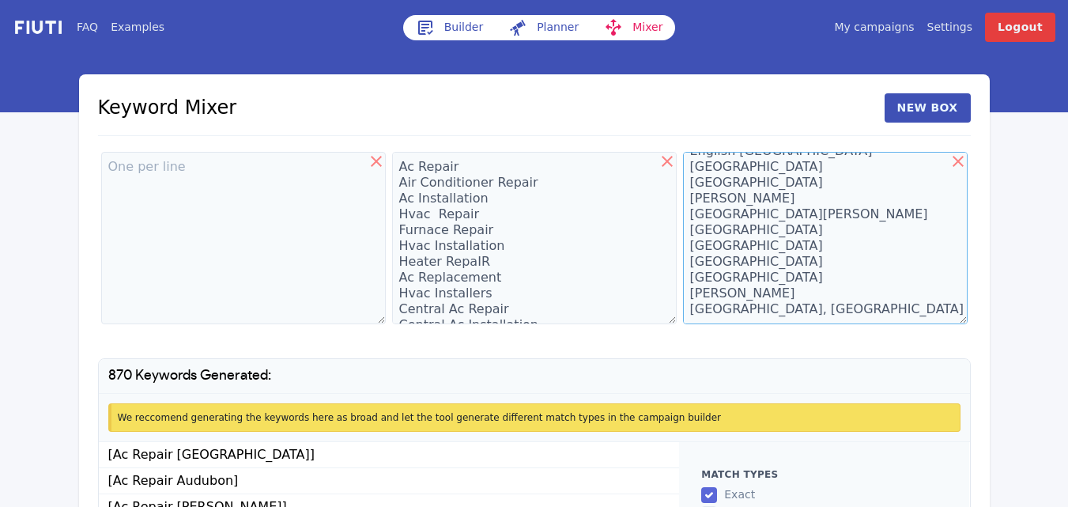
type textarea "Algiers Audubon [PERSON_NAME] Me [GEOGRAPHIC_DATA] [GEOGRAPHIC_DATA] [GEOGRAPHI…"
click at [153, 176] on textarea at bounding box center [243, 238] width 285 height 172
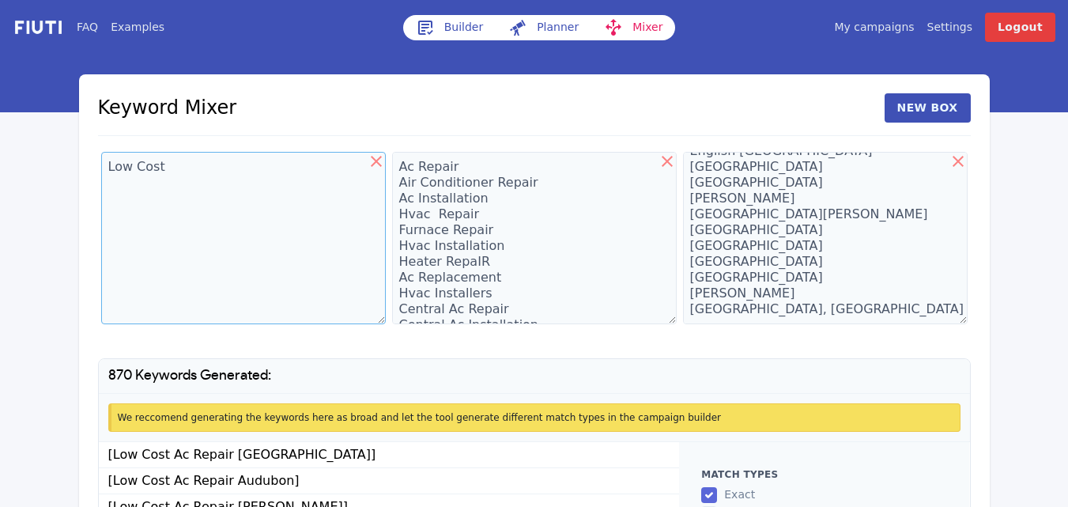
click at [153, 176] on textarea "Low Cost" at bounding box center [243, 238] width 285 height 172
click at [174, 208] on textarea "Low Cos Commercial Home t" at bounding box center [243, 238] width 285 height 172
click at [174, 209] on textarea "Low Cos Commercial Home t" at bounding box center [243, 238] width 285 height 172
click at [155, 171] on textarea "Low Cos Commercial Home" at bounding box center [243, 238] width 285 height 172
click at [155, 201] on textarea "Low Cost Commercial Home" at bounding box center [243, 238] width 285 height 172
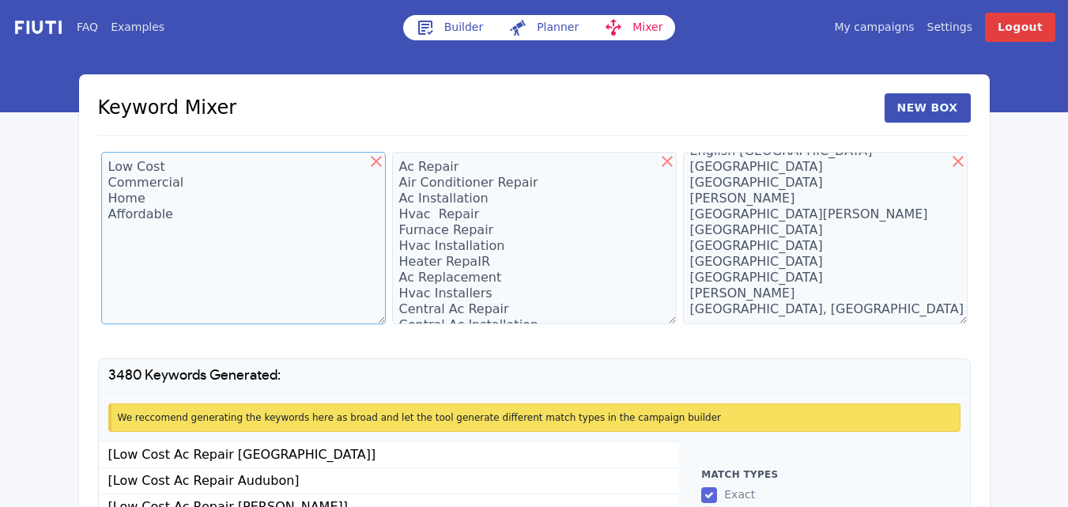
type textarea "Low Cost Commercial Home Affordable"
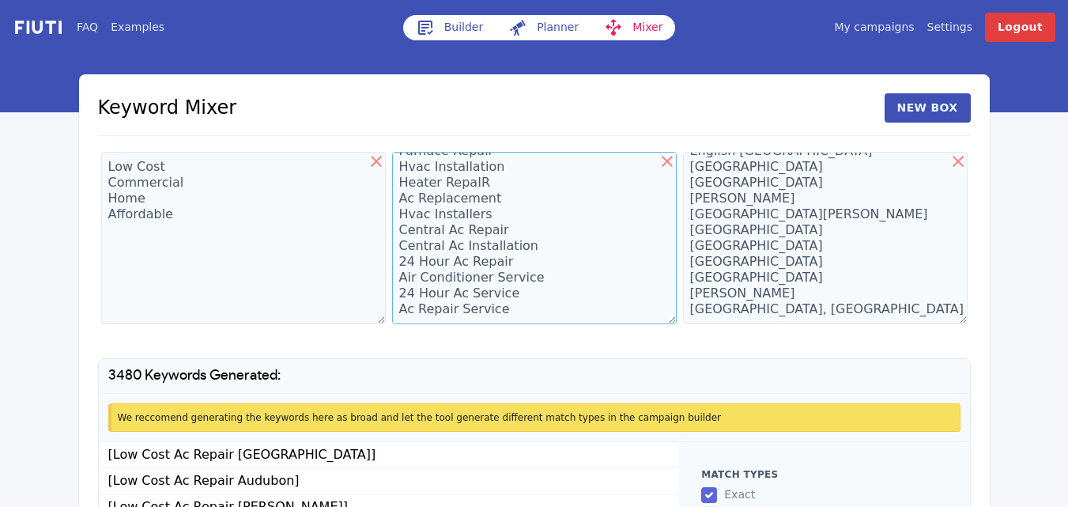
scroll to position [95, 0]
click at [657, 274] on textarea "Ac Repair Air Conditioner Repair Ac Installation Hvac Repair Furnace Repair Hva…" at bounding box center [534, 238] width 285 height 172
click at [657, 273] on textarea "Ac Repair Air Conditioner Repair Ac Installation Hvac Repair Furnace Repair Hva…" at bounding box center [534, 238] width 285 height 172
click at [500, 300] on textarea "Ac Repair Air Conditioner Repair Ac Installation Hvac Repair Furnace Repair Hva…" at bounding box center [534, 238] width 285 height 172
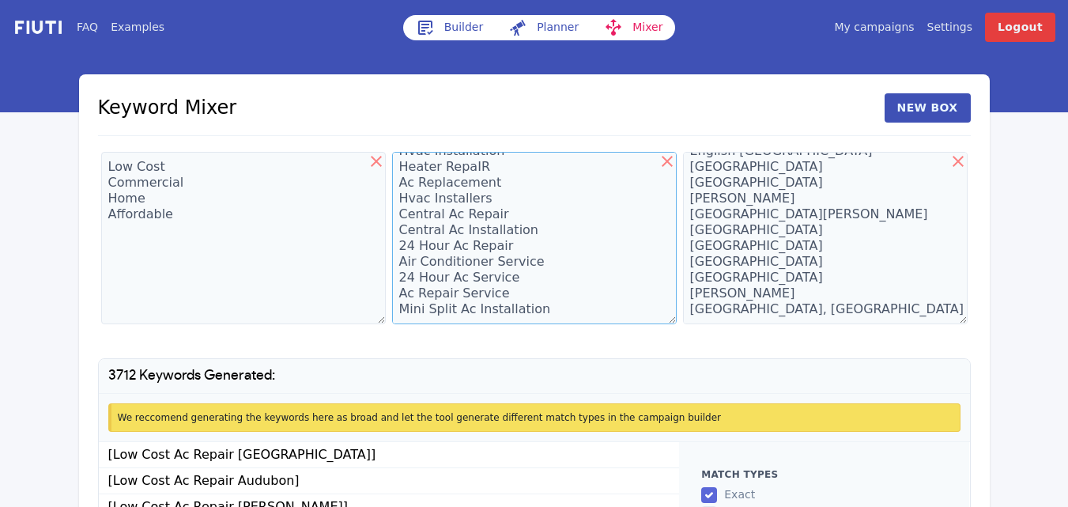
type textarea "Ac Repair Air Conditioner Repair Ac Installation Hvac Repair Furnace Repair Hva…"
click at [187, 218] on textarea "Low Cost Commercial Home Affordable" at bounding box center [243, 238] width 285 height 172
type textarea "Low Cost Commercial Home Affordable Local Emergency Rresidential"
